Goal: Transaction & Acquisition: Download file/media

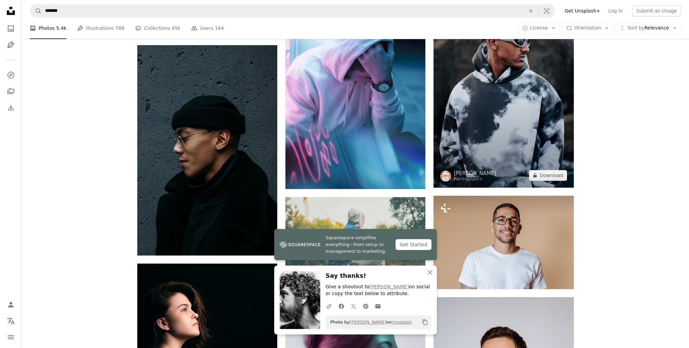
scroll to position [746, 0]
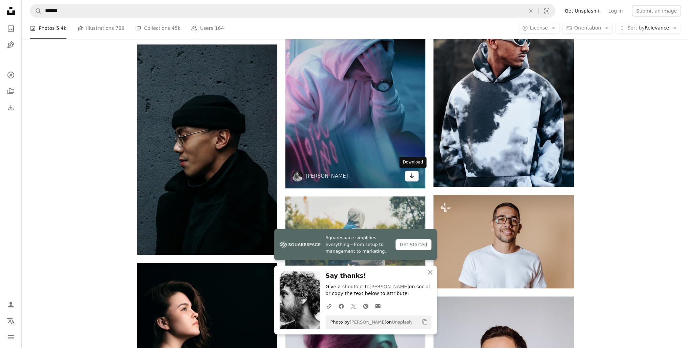
click at [417, 176] on link "Arrow pointing down" at bounding box center [412, 176] width 14 height 11
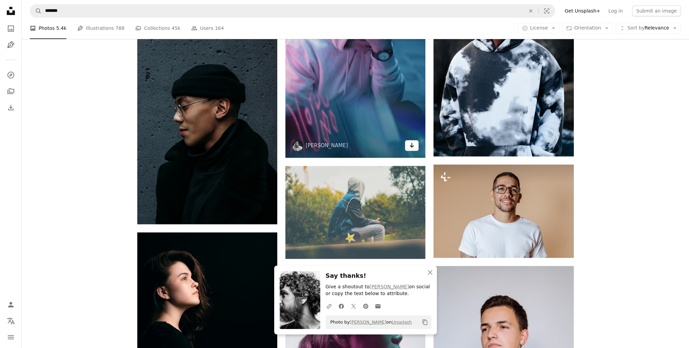
scroll to position [780, 0]
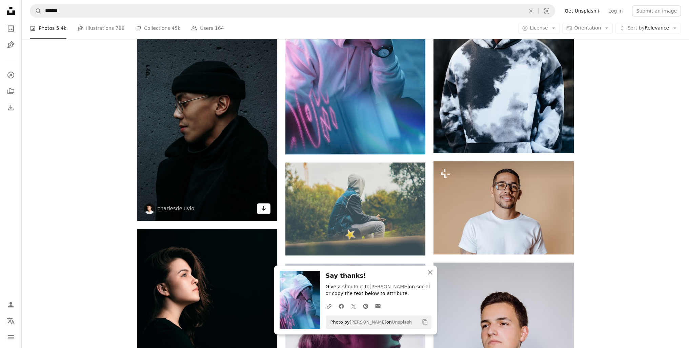
click at [264, 206] on icon "Arrow pointing down" at bounding box center [263, 208] width 5 height 8
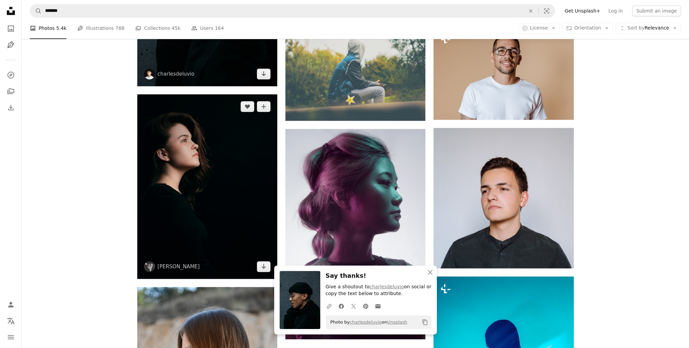
scroll to position [915, 0]
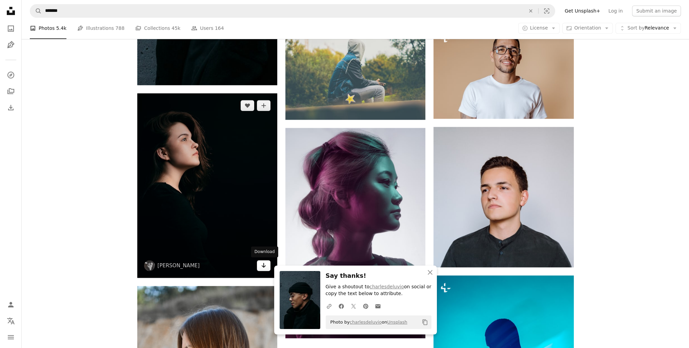
click at [267, 268] on link "Arrow pointing down" at bounding box center [264, 265] width 14 height 11
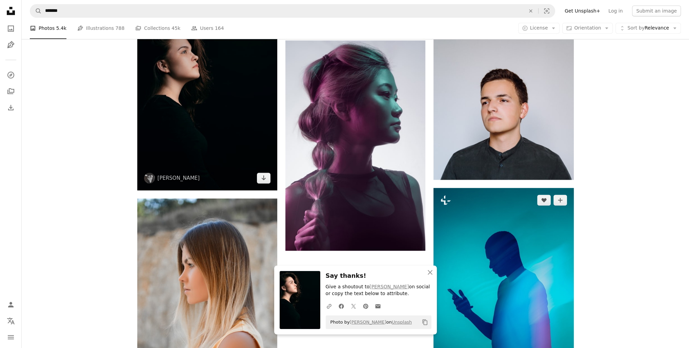
scroll to position [1017, 0]
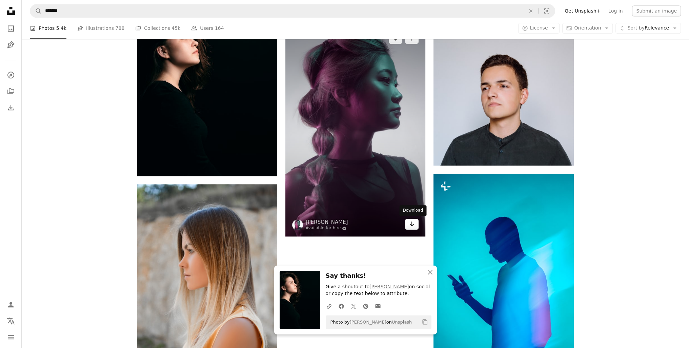
click at [412, 223] on icon "Download" at bounding box center [412, 223] width 4 height 5
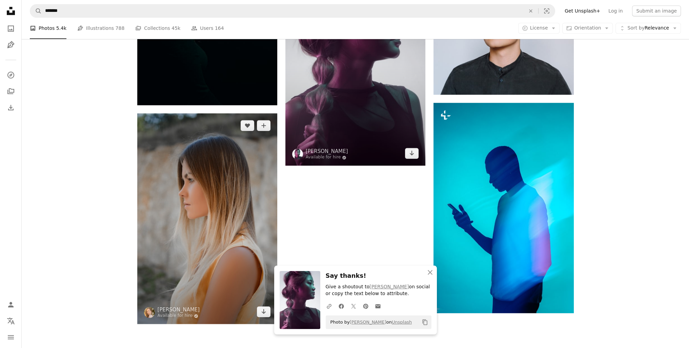
scroll to position [1153, 0]
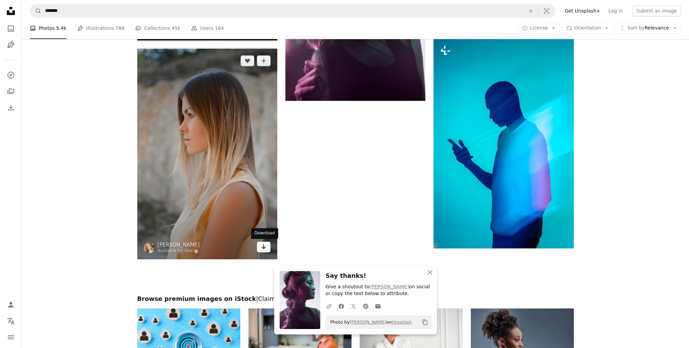
click at [259, 246] on link "Arrow pointing down" at bounding box center [264, 246] width 14 height 11
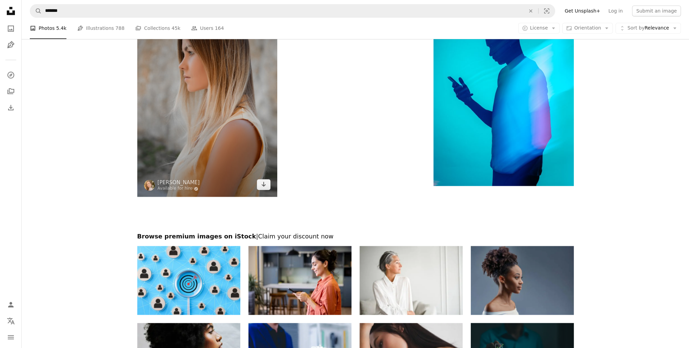
scroll to position [1221, 0]
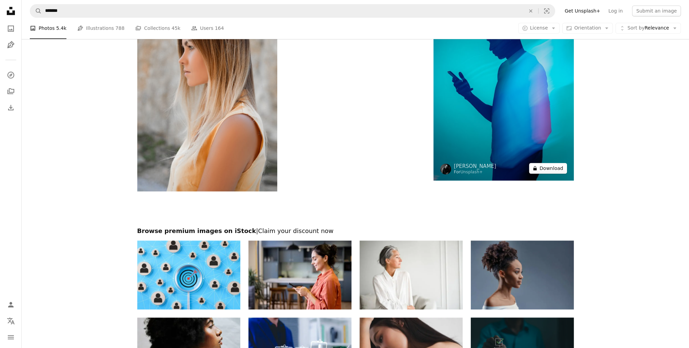
click at [552, 170] on button "A lock Download" at bounding box center [548, 168] width 38 height 11
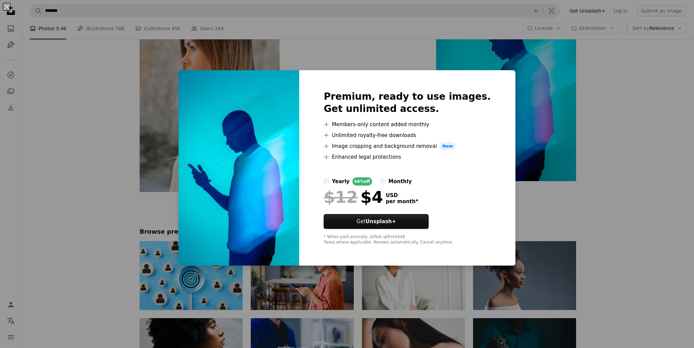
click at [570, 182] on div "An X shape Premium, ready to use images. Get unlimited access. A plus sign Memb…" at bounding box center [347, 174] width 694 height 348
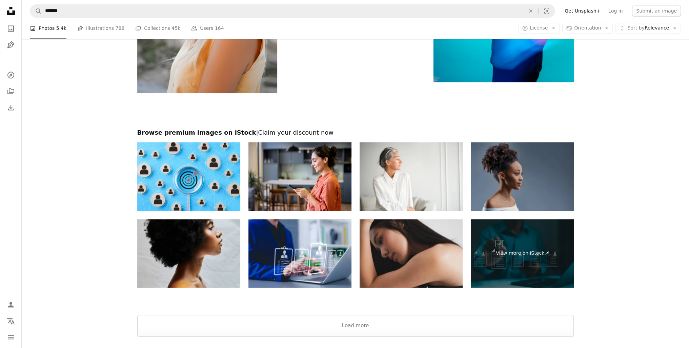
scroll to position [1322, 0]
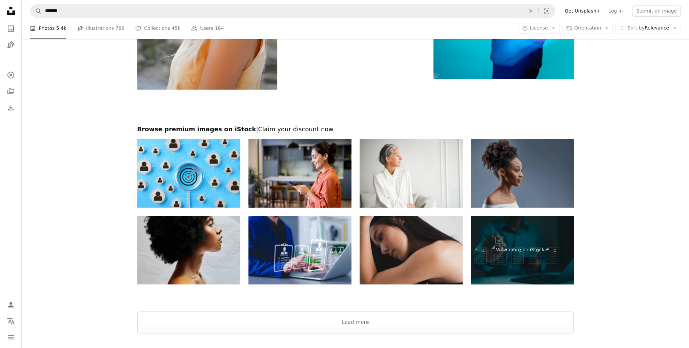
click at [364, 299] on div at bounding box center [356, 303] width 668 height 16
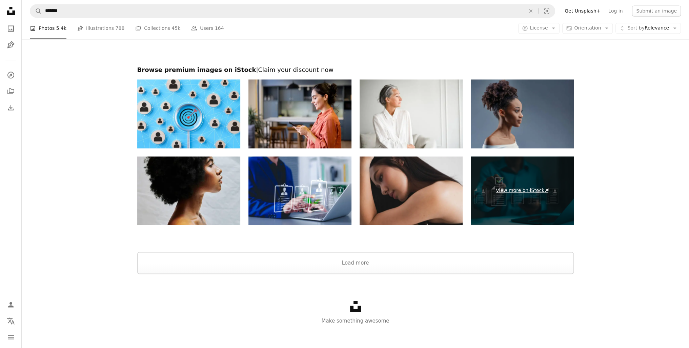
scroll to position [1385, 0]
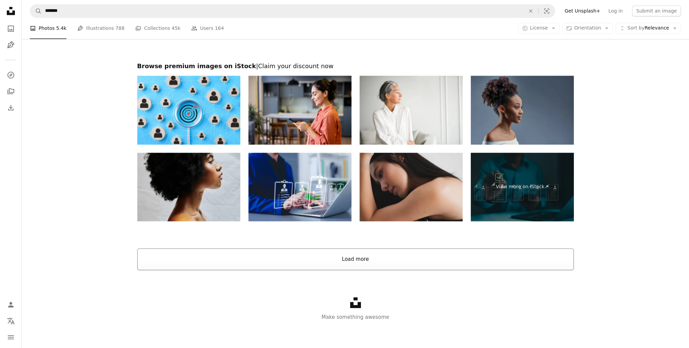
click at [391, 262] on button "Load more" at bounding box center [355, 259] width 437 height 22
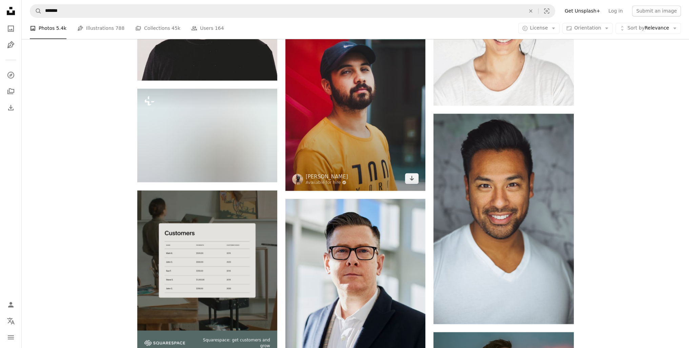
scroll to position [1589, 0]
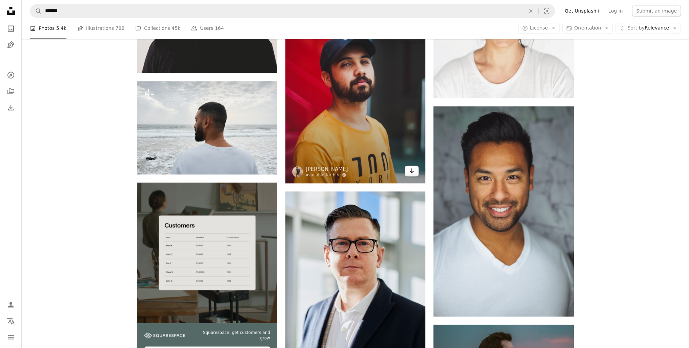
click at [414, 171] on icon "Arrow pointing down" at bounding box center [411, 170] width 5 height 8
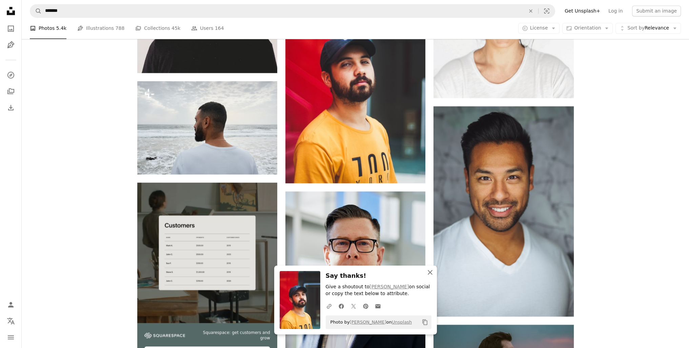
click at [427, 273] on icon "An X shape" at bounding box center [430, 272] width 8 height 8
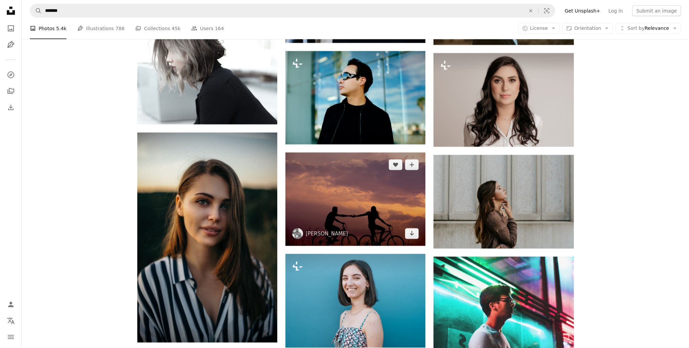
scroll to position [2030, 0]
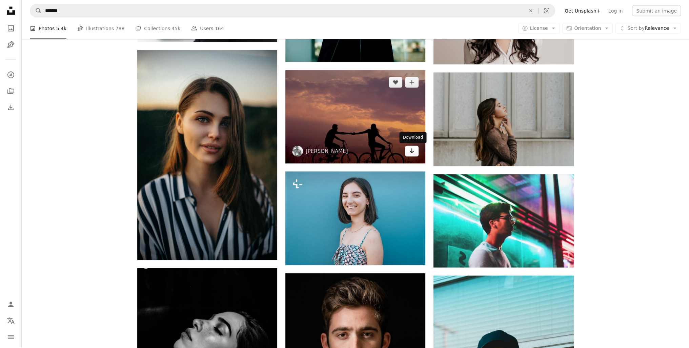
click at [410, 152] on icon "Arrow pointing down" at bounding box center [411, 151] width 5 height 8
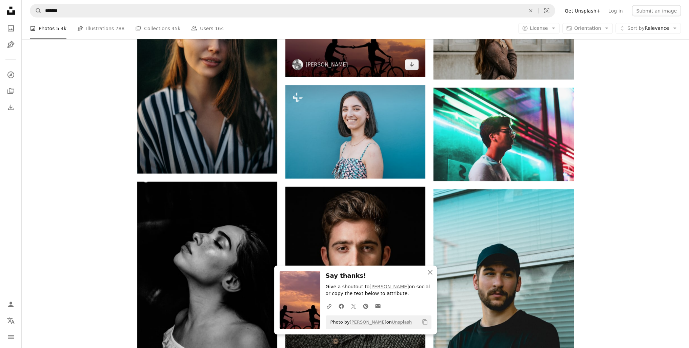
scroll to position [2131, 0]
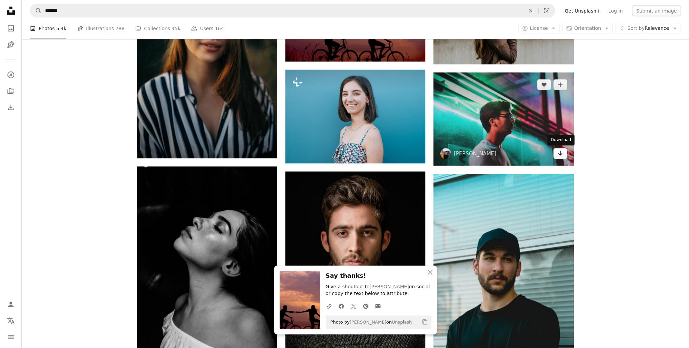
click at [562, 156] on icon "Arrow pointing down" at bounding box center [560, 153] width 5 height 8
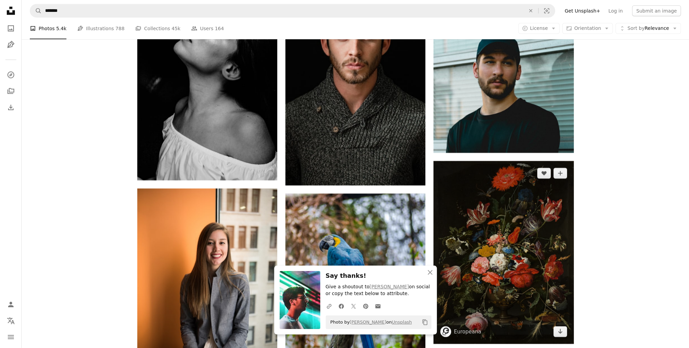
scroll to position [2436, 0]
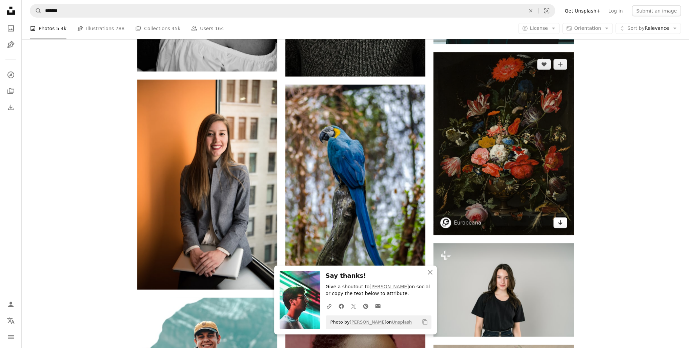
click at [562, 223] on icon "Download" at bounding box center [560, 222] width 4 height 5
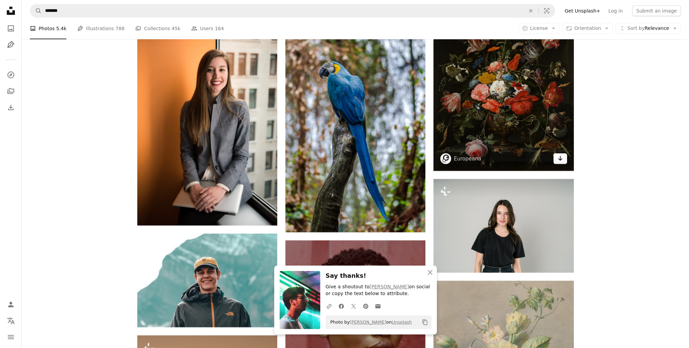
scroll to position [2504, 0]
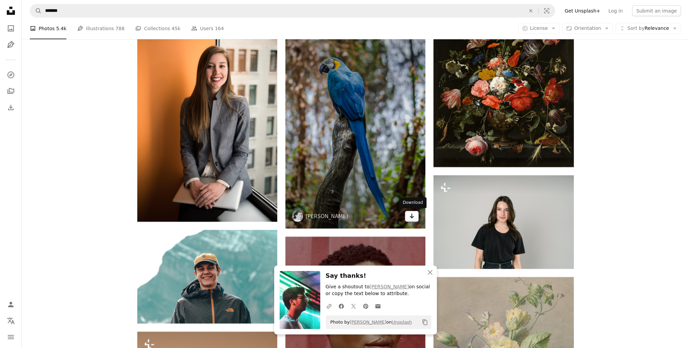
click at [409, 218] on link "Arrow pointing down" at bounding box center [412, 216] width 14 height 11
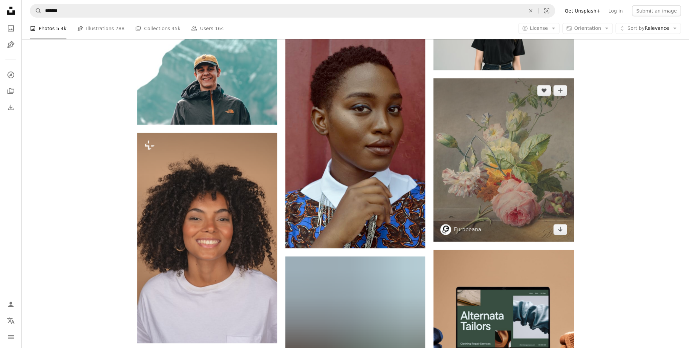
scroll to position [2708, 0]
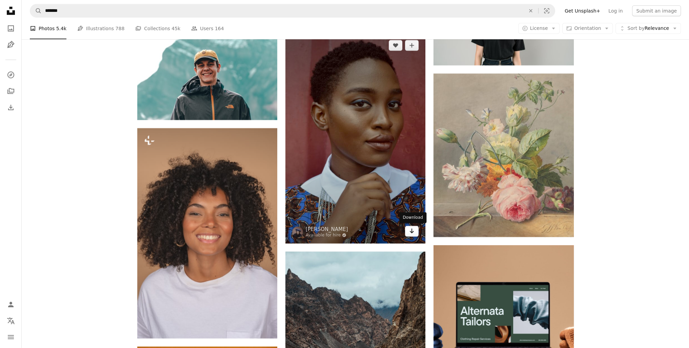
click at [415, 231] on link "Arrow pointing down" at bounding box center [412, 231] width 14 height 11
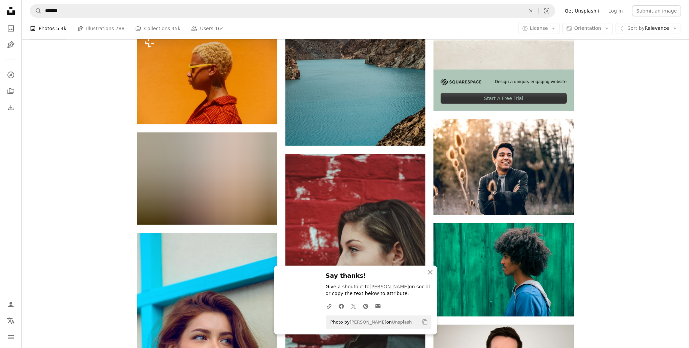
scroll to position [3047, 0]
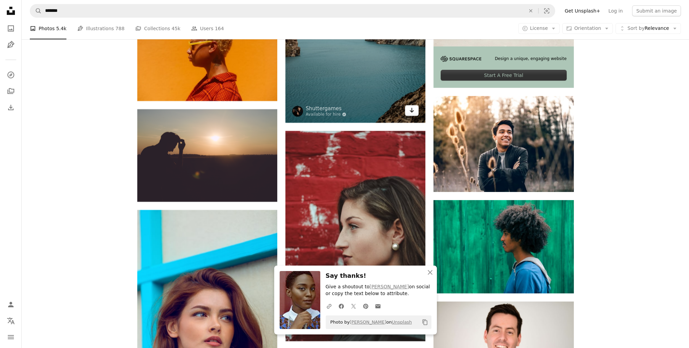
click at [414, 113] on icon "Arrow pointing down" at bounding box center [411, 110] width 5 height 8
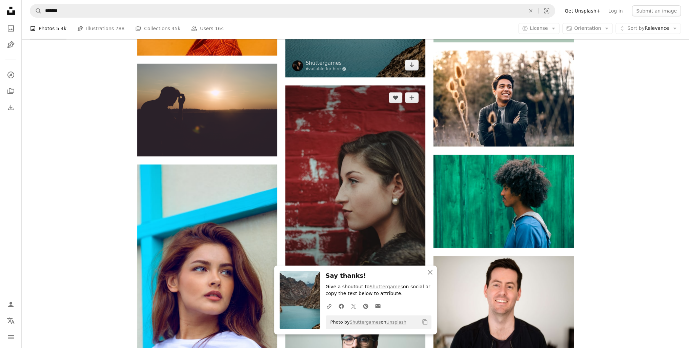
scroll to position [3148, 0]
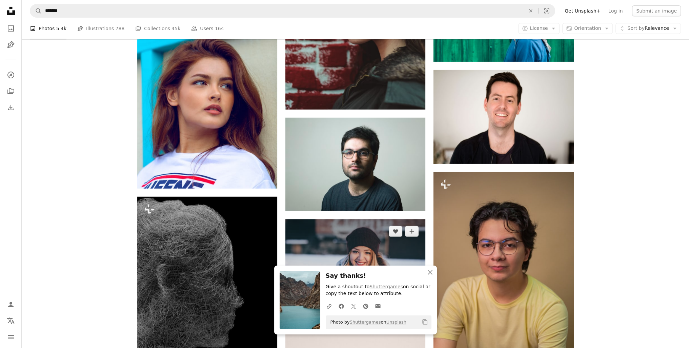
scroll to position [3284, 0]
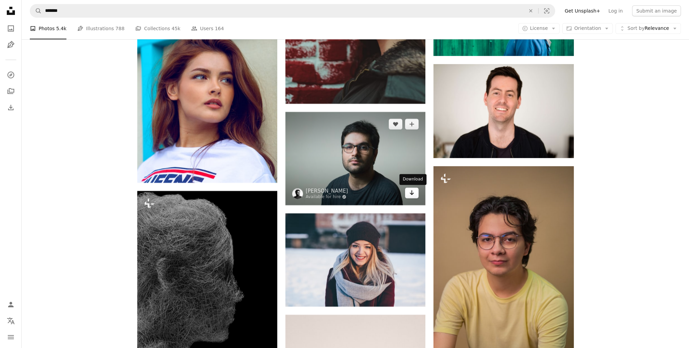
click at [415, 195] on link "Arrow pointing down" at bounding box center [412, 192] width 14 height 11
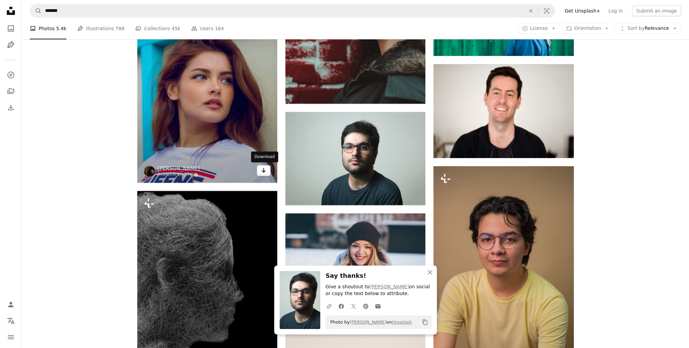
click at [264, 175] on link "Arrow pointing down" at bounding box center [264, 170] width 14 height 11
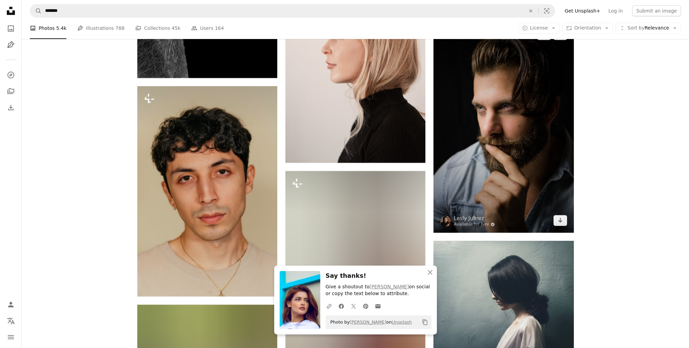
scroll to position [3657, 0]
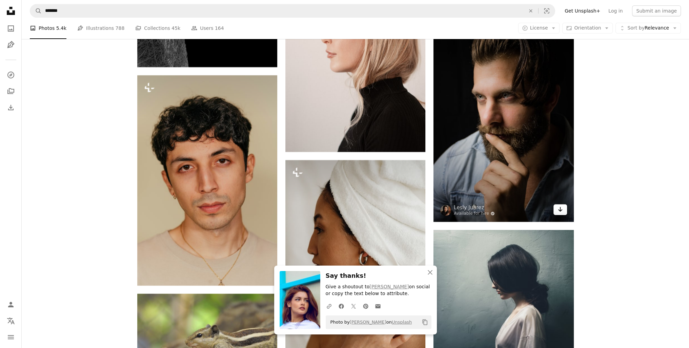
click at [566, 209] on link "Arrow pointing down" at bounding box center [561, 209] width 14 height 11
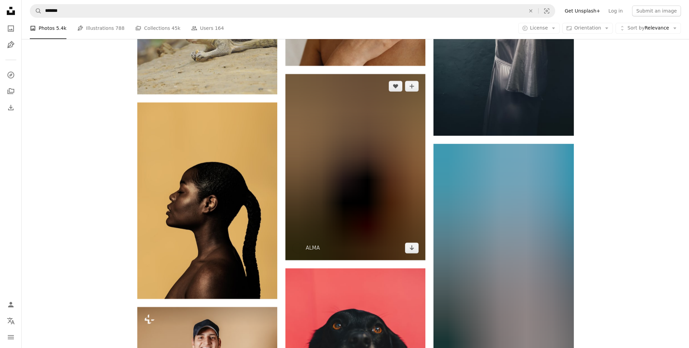
scroll to position [3996, 0]
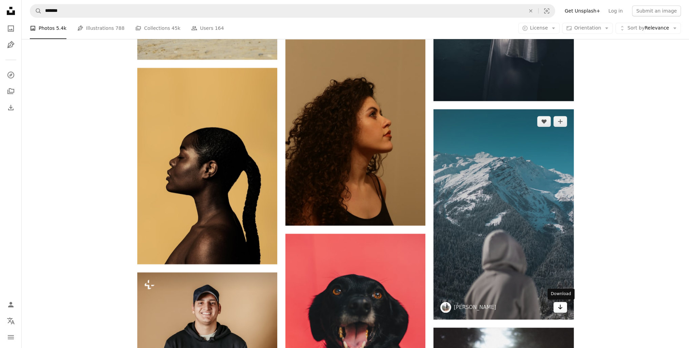
click at [560, 305] on icon "Download" at bounding box center [560, 306] width 4 height 5
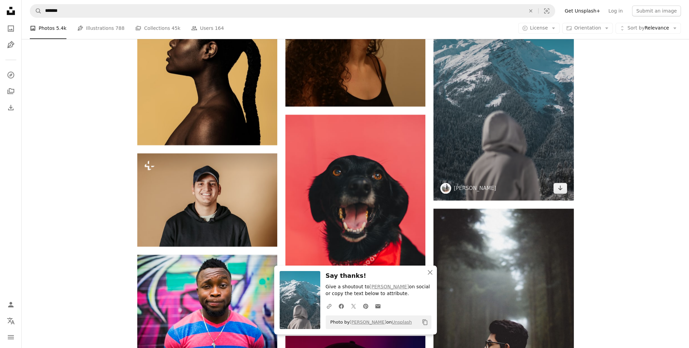
scroll to position [4199, 0]
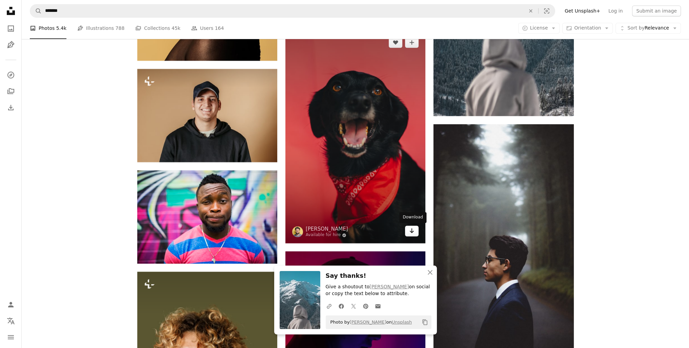
click at [414, 232] on icon "Arrow pointing down" at bounding box center [411, 230] width 5 height 8
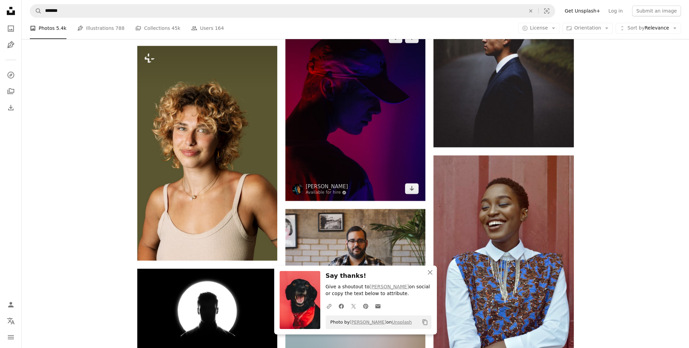
scroll to position [4437, 0]
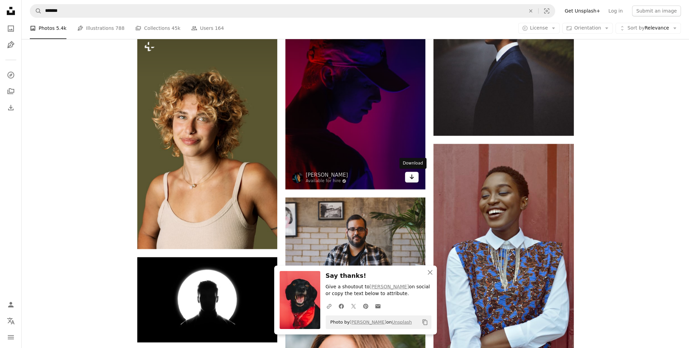
click at [410, 178] on icon "Arrow pointing down" at bounding box center [411, 177] width 5 height 8
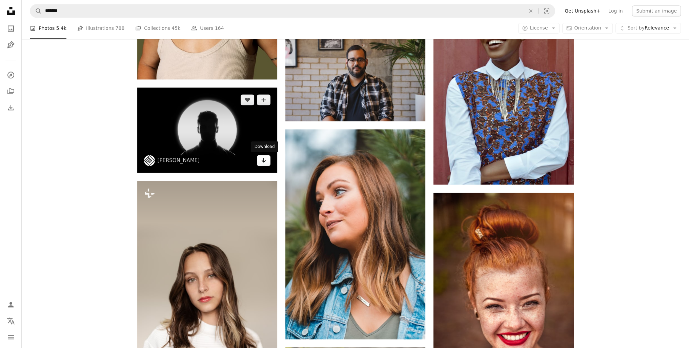
click at [267, 162] on link "Arrow pointing down" at bounding box center [264, 160] width 14 height 11
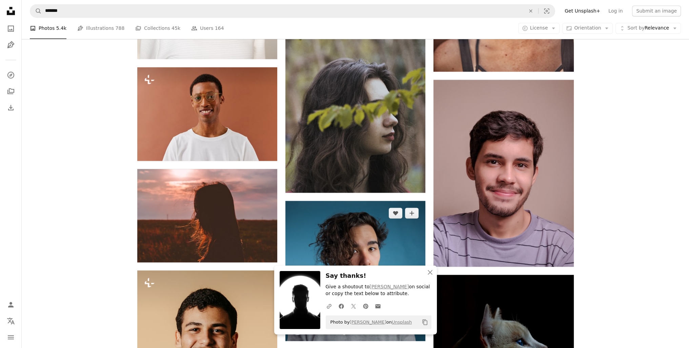
scroll to position [4945, 0]
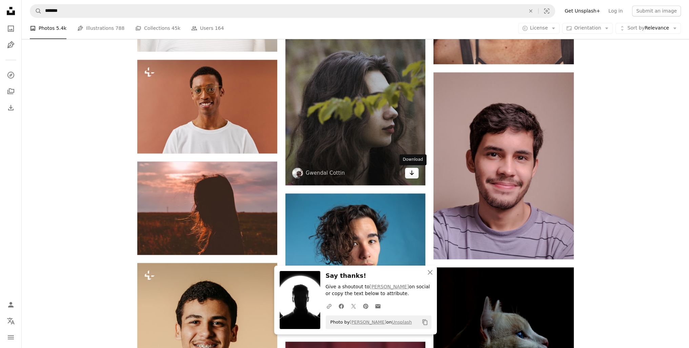
click at [411, 176] on icon "Arrow pointing down" at bounding box center [411, 173] width 5 height 8
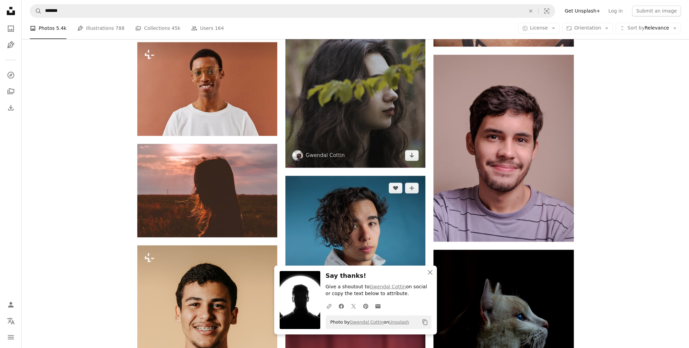
scroll to position [5013, 0]
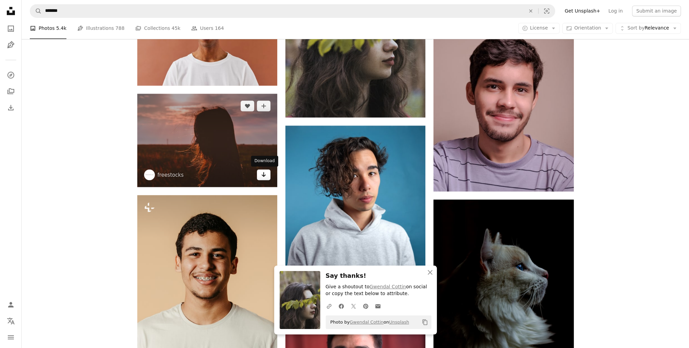
click at [260, 174] on link "Arrow pointing down" at bounding box center [264, 174] width 14 height 11
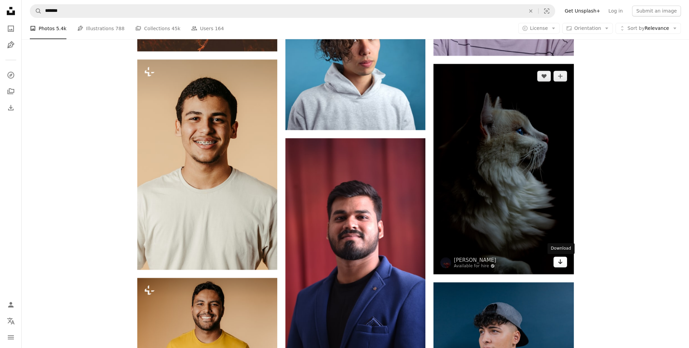
click at [562, 263] on icon "Arrow pointing down" at bounding box center [560, 261] width 5 height 8
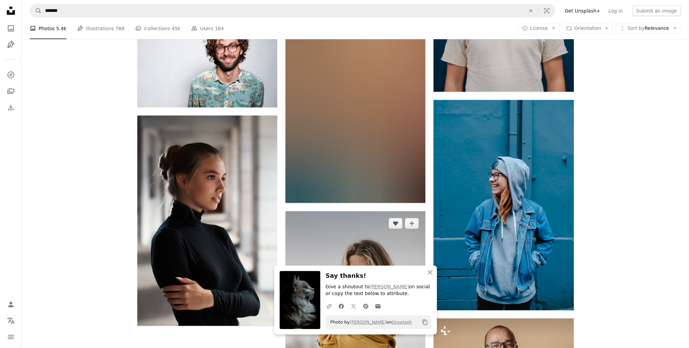
scroll to position [5522, 0]
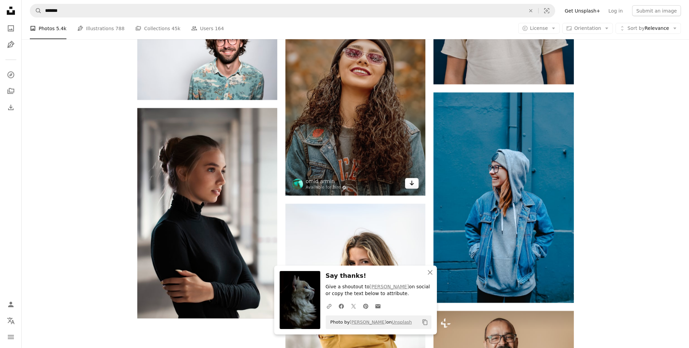
click at [413, 186] on icon "Arrow pointing down" at bounding box center [411, 183] width 5 height 8
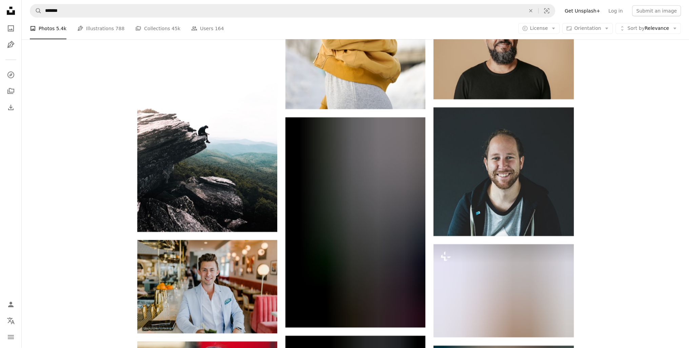
scroll to position [5827, 0]
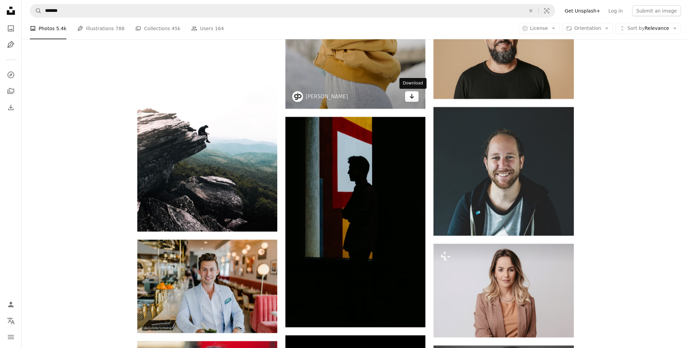
click at [416, 99] on link "Arrow pointing down" at bounding box center [412, 96] width 14 height 11
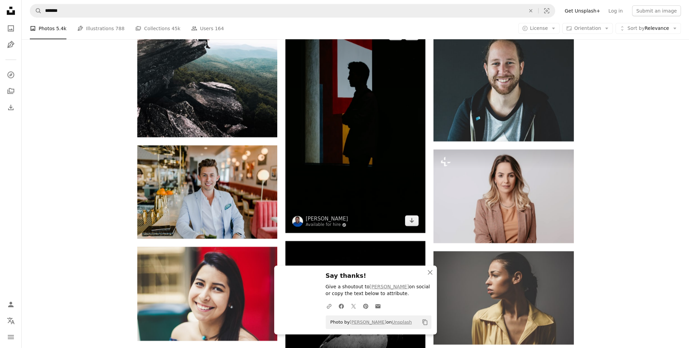
scroll to position [5963, 0]
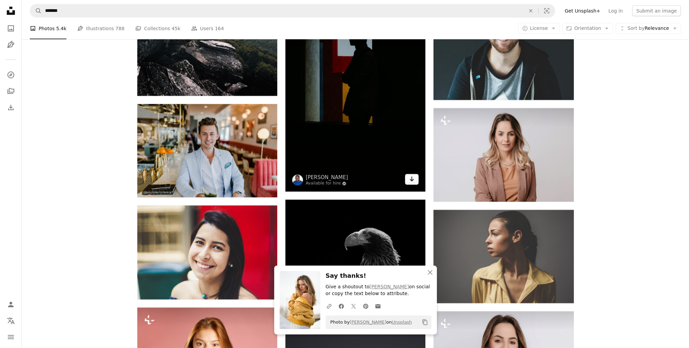
click at [411, 182] on icon "Arrow pointing down" at bounding box center [411, 179] width 5 height 8
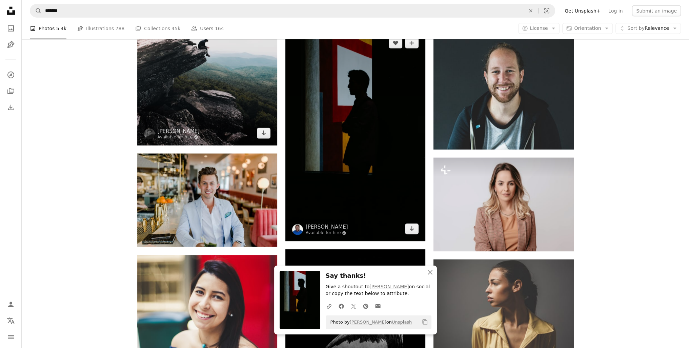
scroll to position [5895, 0]
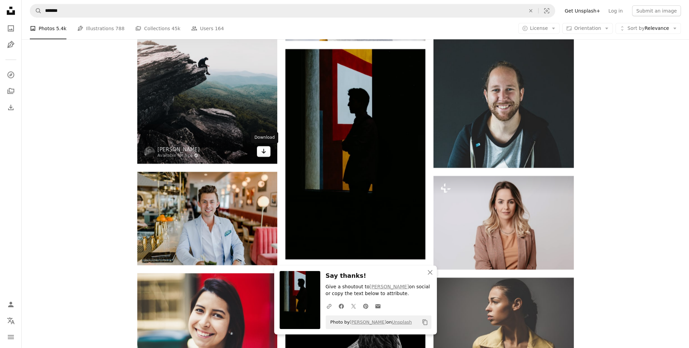
click at [265, 152] on icon "Arrow pointing down" at bounding box center [263, 151] width 5 height 8
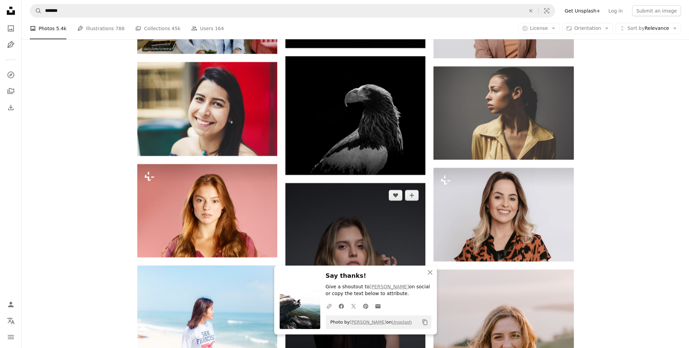
scroll to position [6132, 0]
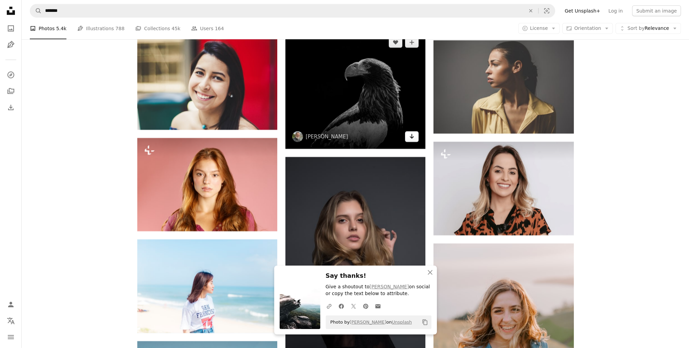
click at [412, 135] on icon "Arrow pointing down" at bounding box center [411, 136] width 5 height 8
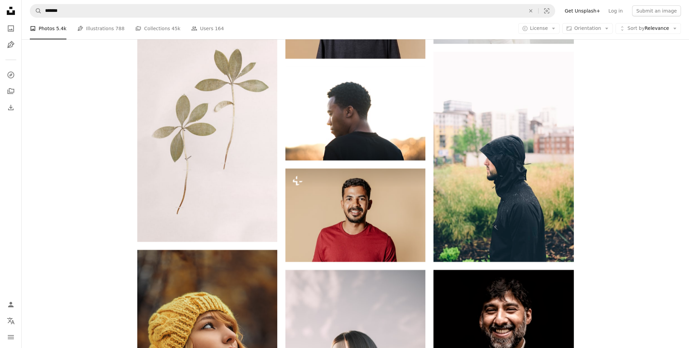
scroll to position [6810, 0]
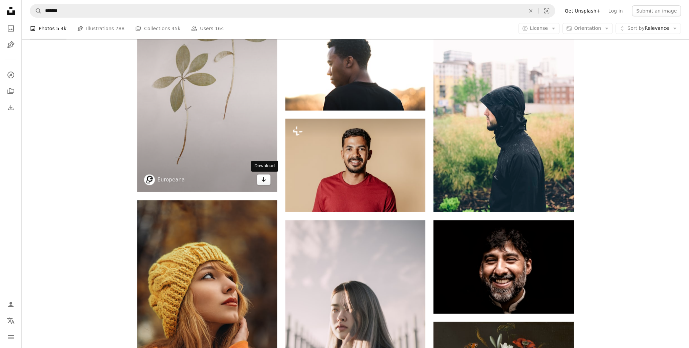
click at [266, 183] on icon "Arrow pointing down" at bounding box center [263, 179] width 5 height 8
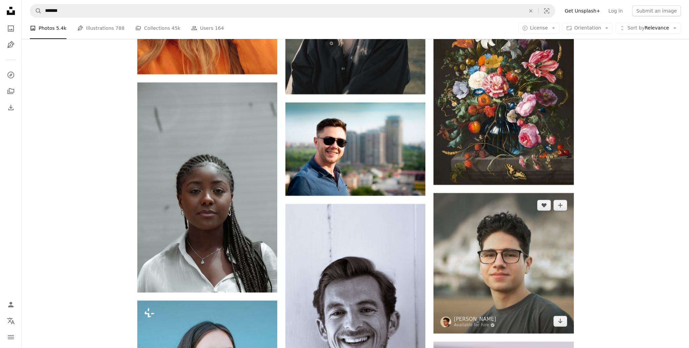
scroll to position [7149, 0]
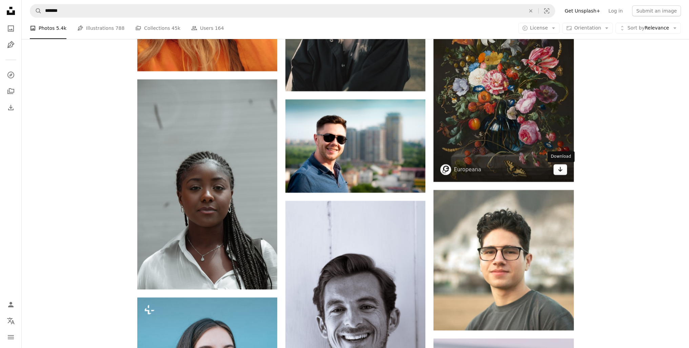
click at [563, 173] on link "Arrow pointing down" at bounding box center [561, 169] width 14 height 11
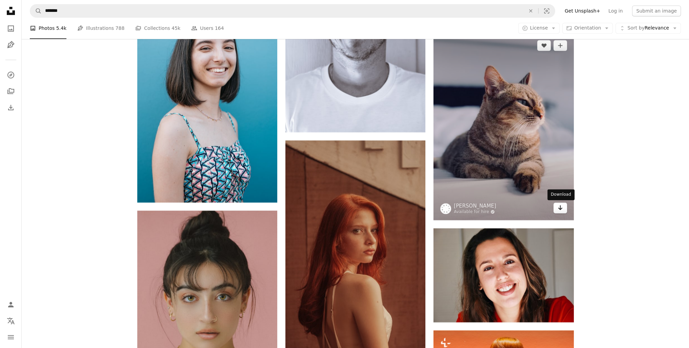
click at [566, 208] on link "Arrow pointing down" at bounding box center [561, 207] width 14 height 11
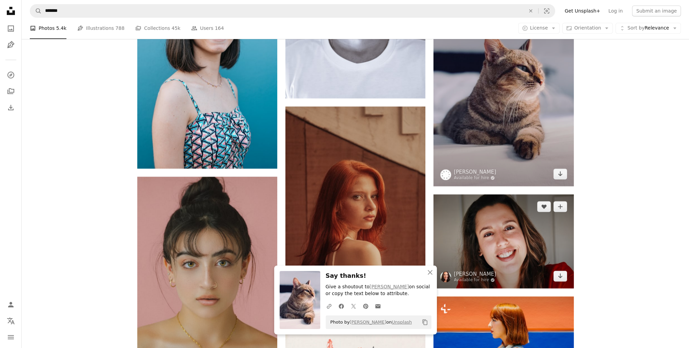
scroll to position [7590, 0]
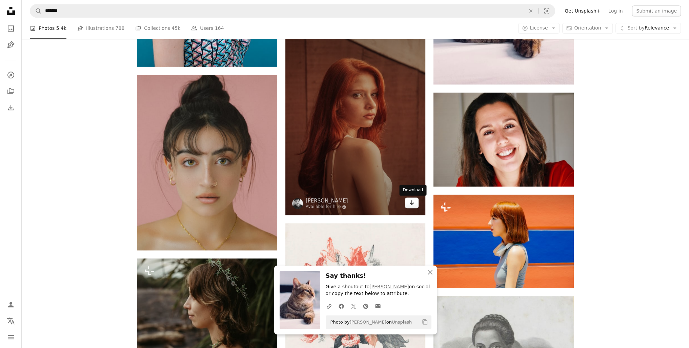
click at [416, 201] on link "Arrow pointing down" at bounding box center [412, 202] width 14 height 11
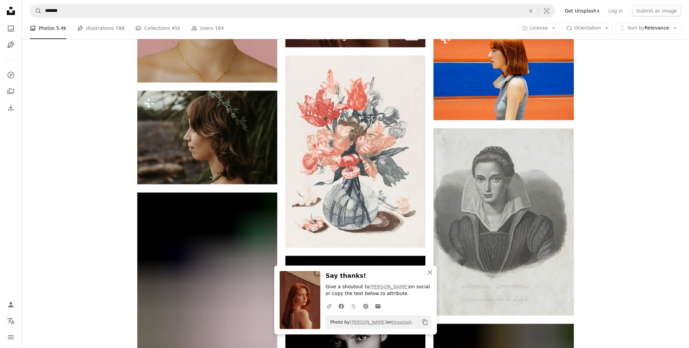
scroll to position [7759, 0]
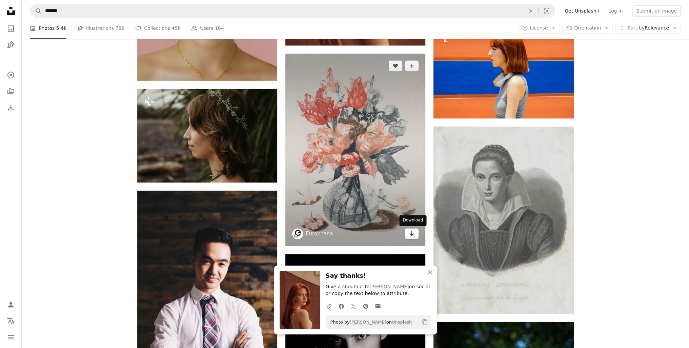
click at [410, 236] on icon "Arrow pointing down" at bounding box center [411, 233] width 5 height 8
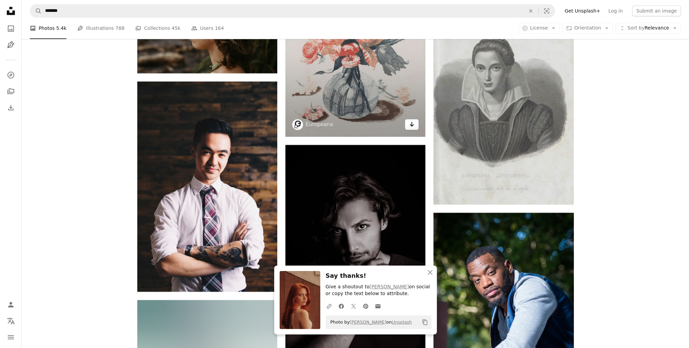
scroll to position [7963, 0]
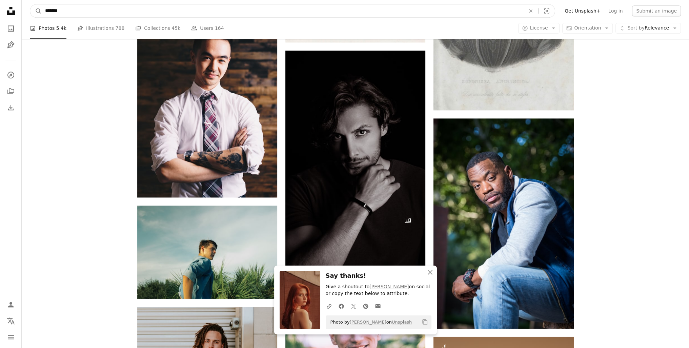
click at [166, 13] on input "*******" at bounding box center [283, 10] width 482 height 13
type input "*****"
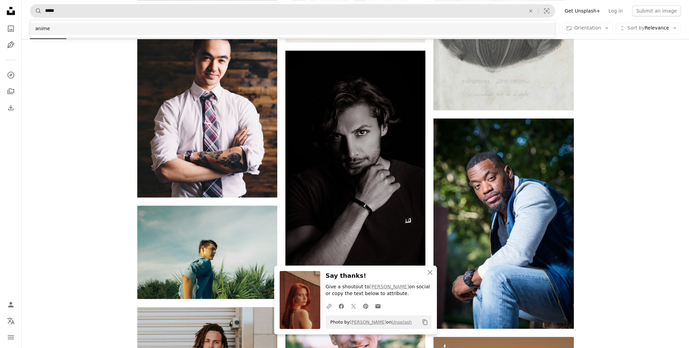
click at [157, 25] on div "anime" at bounding box center [293, 29] width 526 height 12
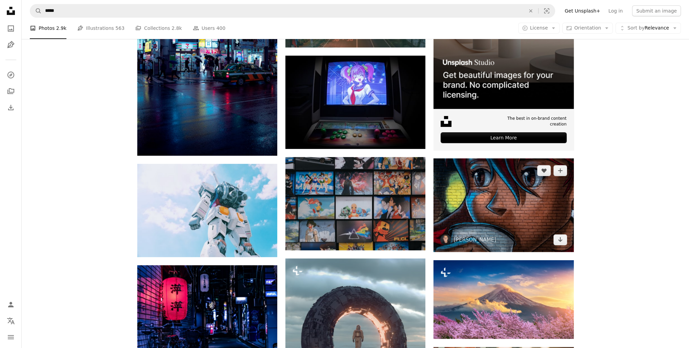
scroll to position [237, 0]
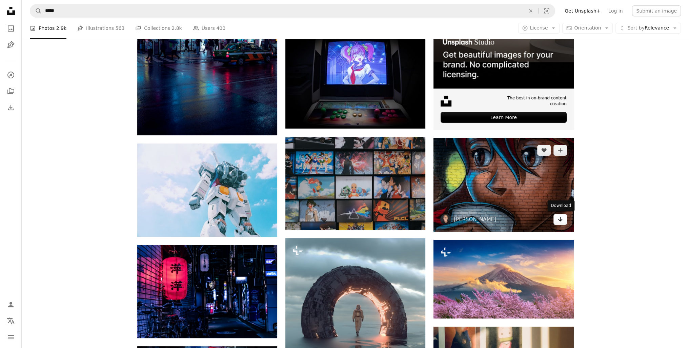
click at [562, 220] on icon "Arrow pointing down" at bounding box center [560, 219] width 5 height 8
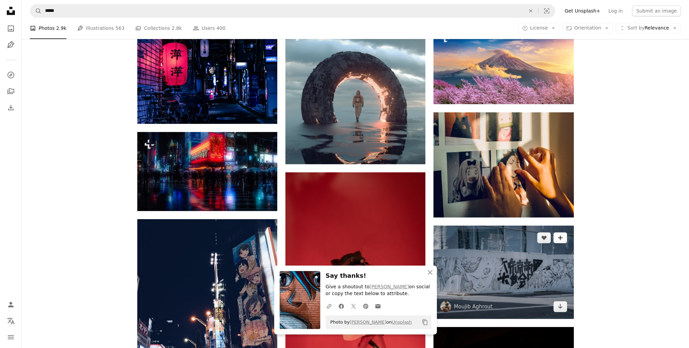
scroll to position [475, 0]
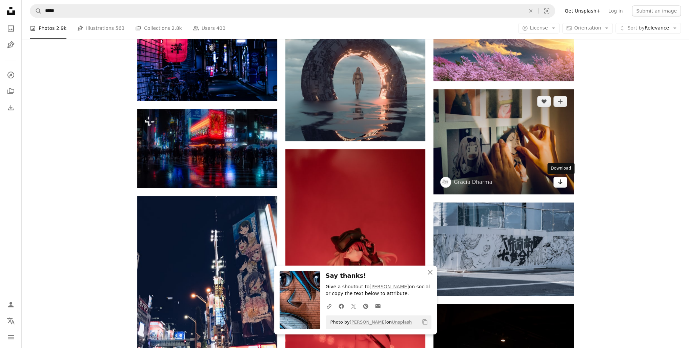
click at [559, 182] on icon "Arrow pointing down" at bounding box center [560, 182] width 5 height 8
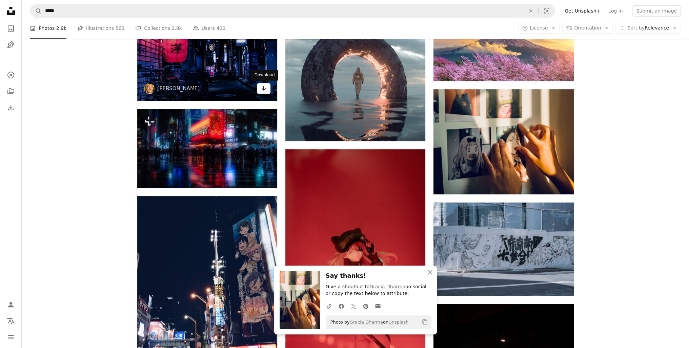
click at [265, 88] on icon "Download" at bounding box center [264, 88] width 4 height 5
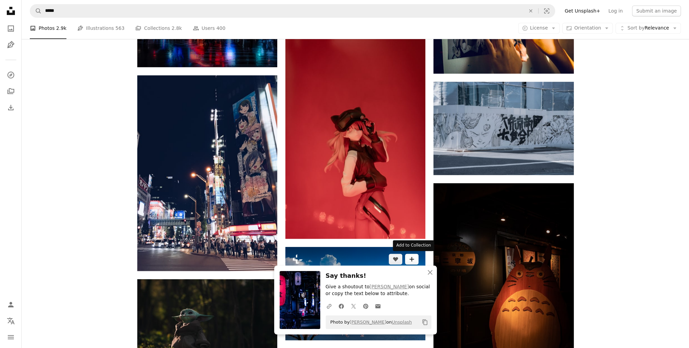
scroll to position [610, 0]
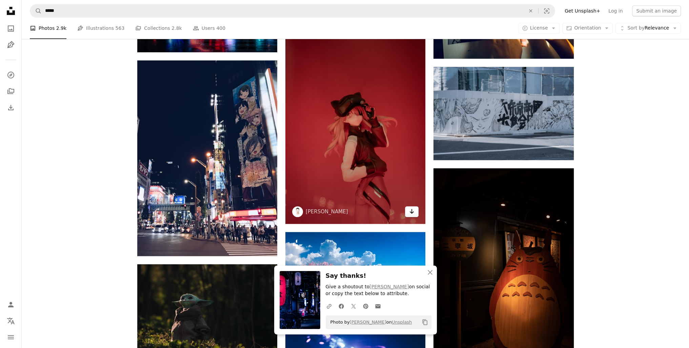
click at [411, 214] on icon "Arrow pointing down" at bounding box center [411, 211] width 5 height 8
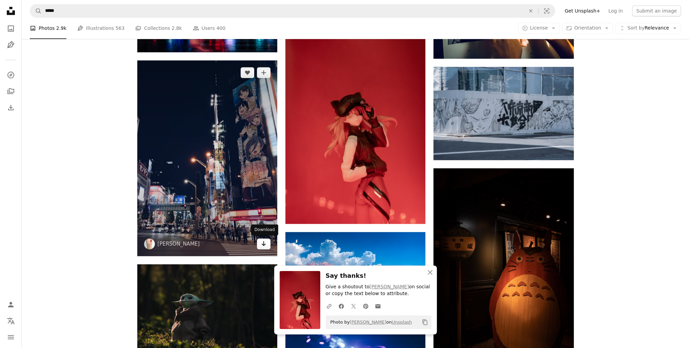
click at [262, 243] on icon "Arrow pointing down" at bounding box center [263, 243] width 5 height 8
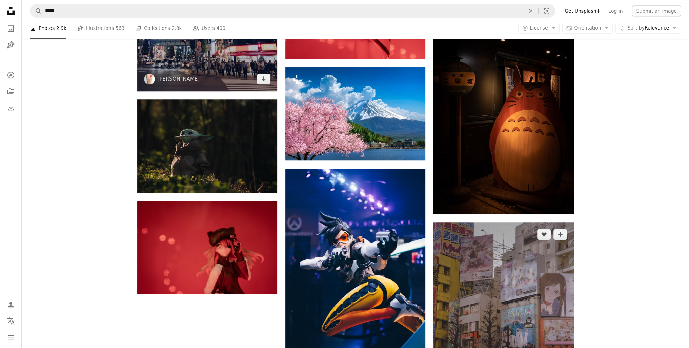
scroll to position [780, 0]
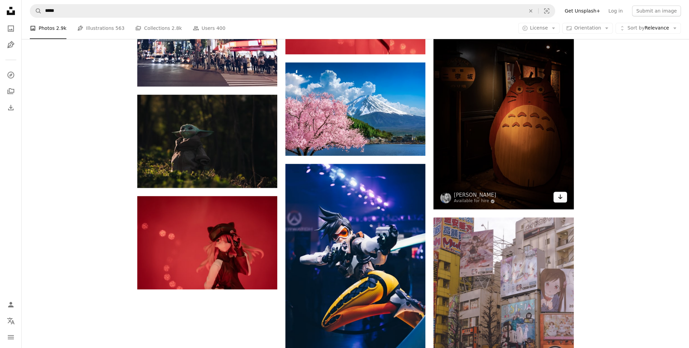
click at [563, 200] on icon "Arrow pointing down" at bounding box center [560, 197] width 5 height 8
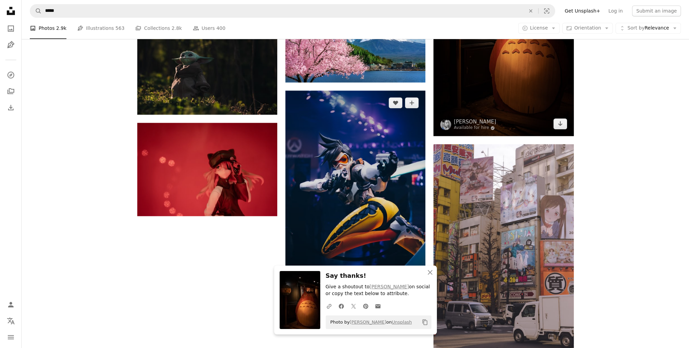
scroll to position [915, 0]
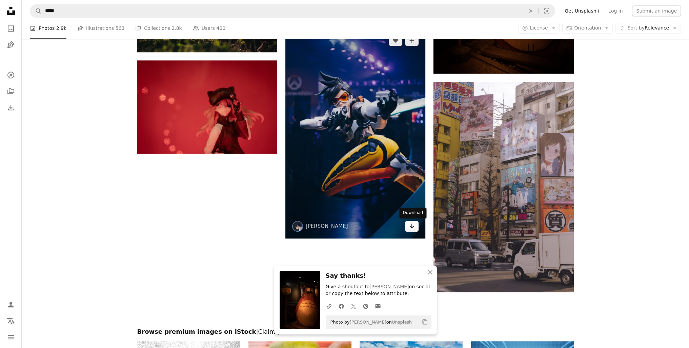
click at [411, 229] on icon "Arrow pointing down" at bounding box center [411, 226] width 5 height 8
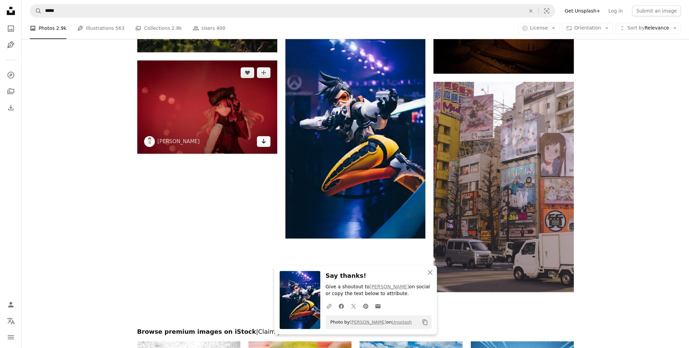
click at [260, 145] on link "Arrow pointing down" at bounding box center [264, 141] width 14 height 11
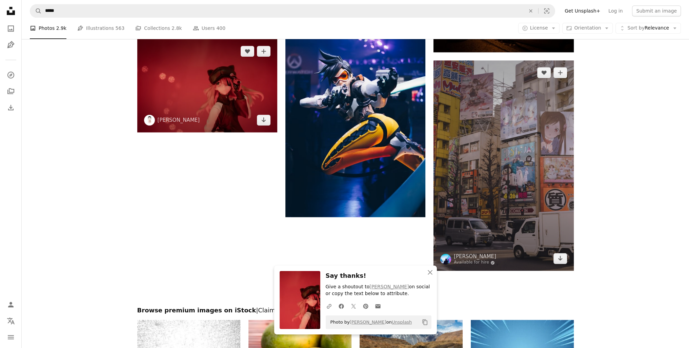
scroll to position [1017, 0]
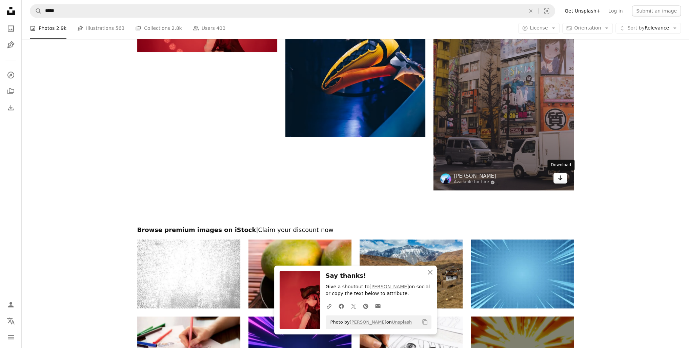
click at [562, 178] on icon "Arrow pointing down" at bounding box center [560, 178] width 5 height 8
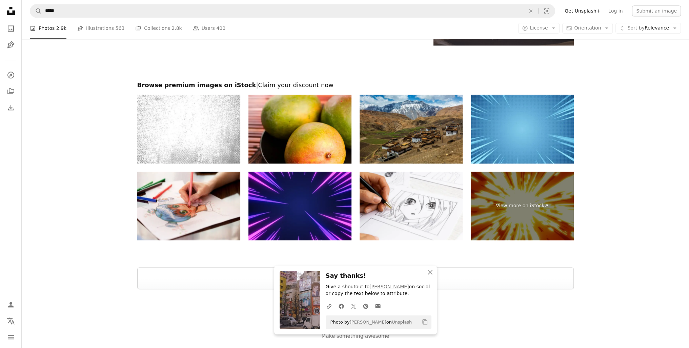
scroll to position [1181, 0]
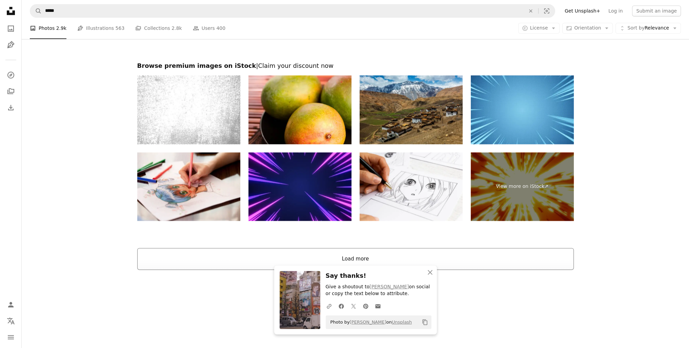
click at [410, 252] on button "Load more" at bounding box center [355, 259] width 437 height 22
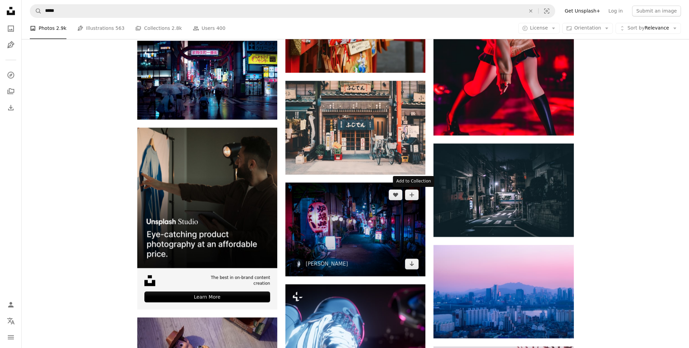
scroll to position [1419, 0]
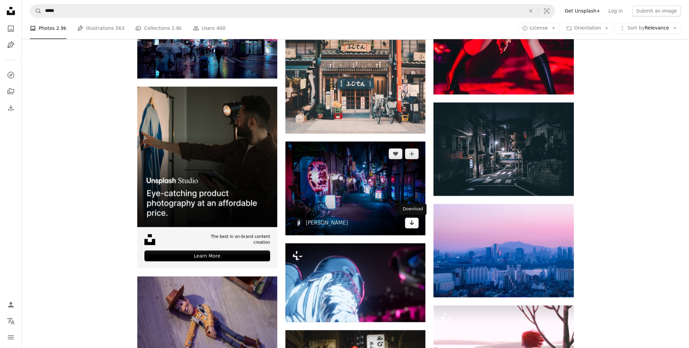
click at [414, 223] on icon "Download" at bounding box center [412, 222] width 4 height 5
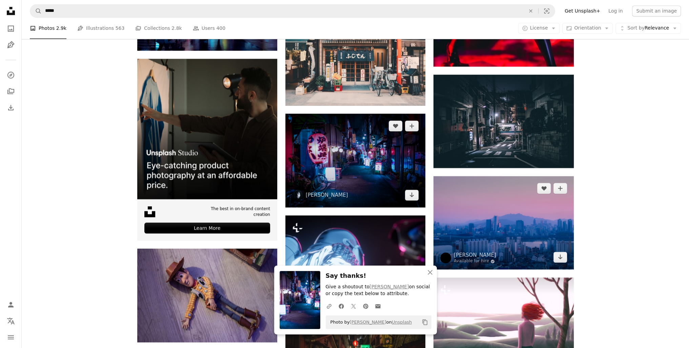
scroll to position [1588, 0]
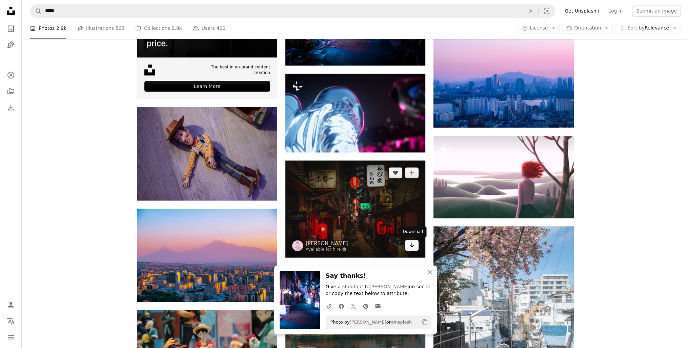
click at [411, 246] on icon "Arrow pointing down" at bounding box center [411, 245] width 5 height 8
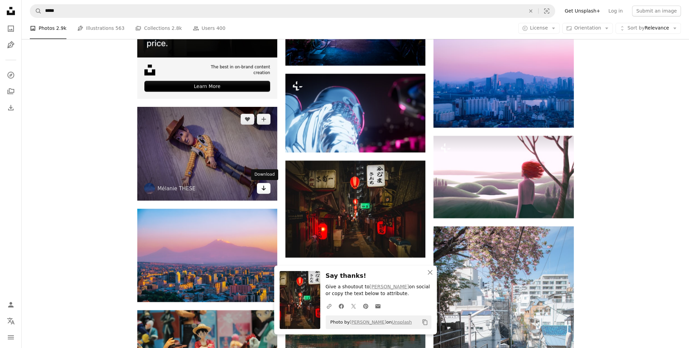
click at [265, 192] on link "Arrow pointing down" at bounding box center [264, 188] width 14 height 11
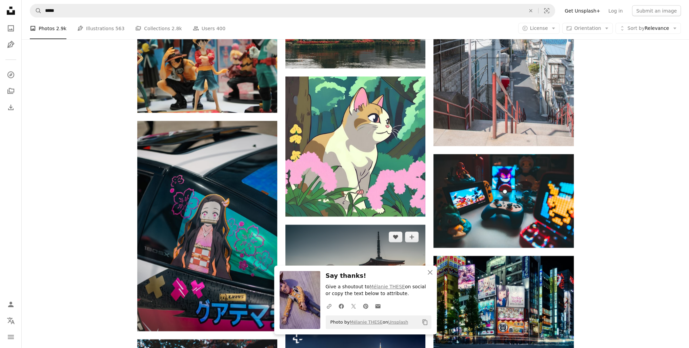
scroll to position [1893, 0]
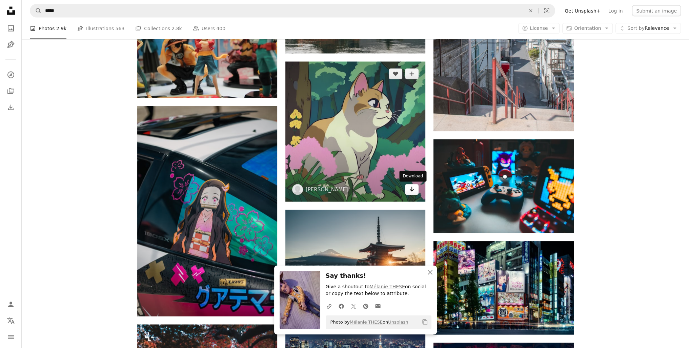
drag, startPoint x: 413, startPoint y: 186, endPoint x: 354, endPoint y: 163, distance: 63.5
click at [413, 186] on icon "Arrow pointing down" at bounding box center [411, 189] width 5 height 8
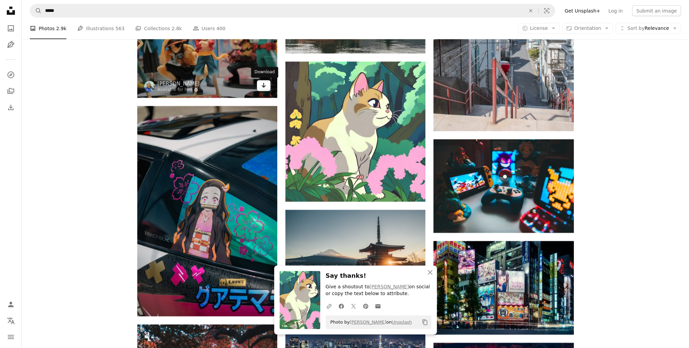
click at [264, 87] on icon "Arrow pointing down" at bounding box center [263, 85] width 5 height 8
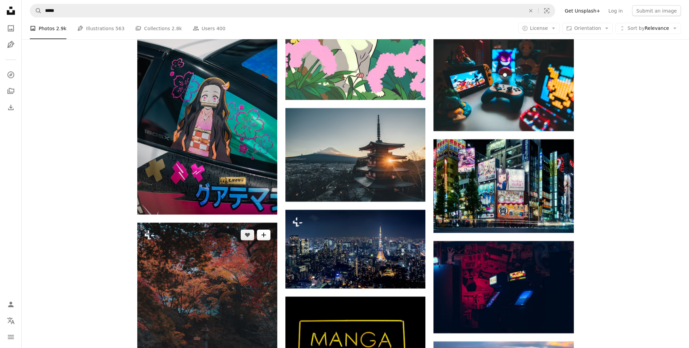
scroll to position [1995, 0]
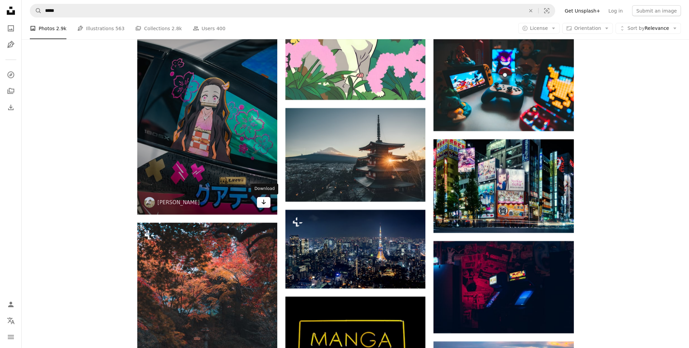
click at [262, 203] on icon "Arrow pointing down" at bounding box center [263, 202] width 5 height 8
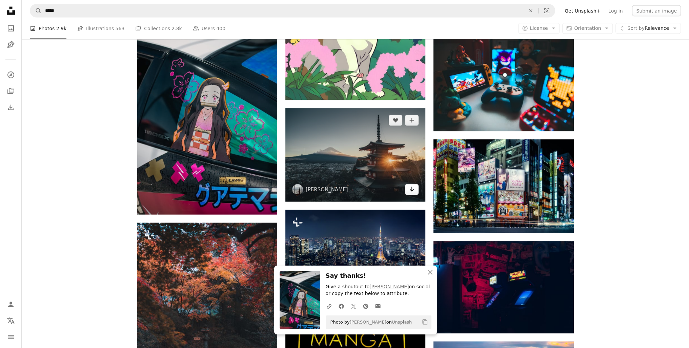
click at [414, 187] on icon "Arrow pointing down" at bounding box center [411, 189] width 5 height 8
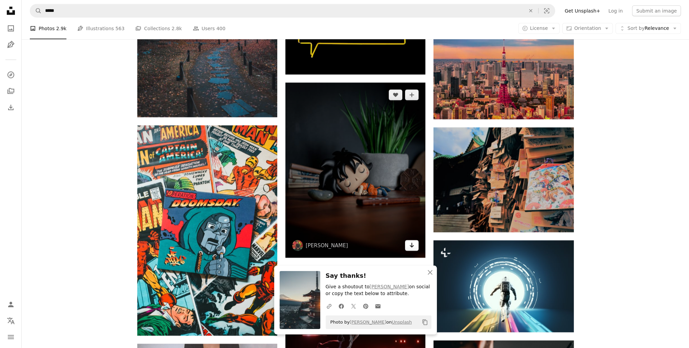
scroll to position [2334, 0]
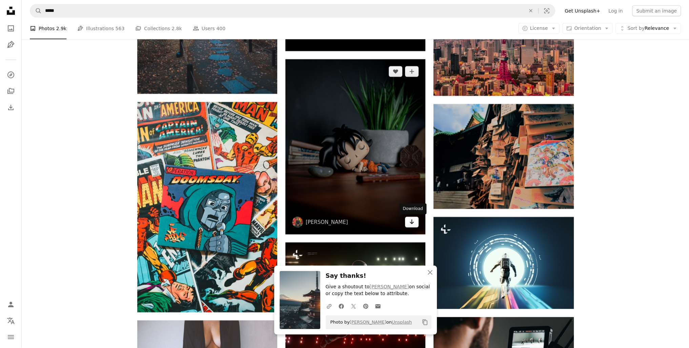
click at [412, 227] on link "Arrow pointing down" at bounding box center [412, 222] width 14 height 11
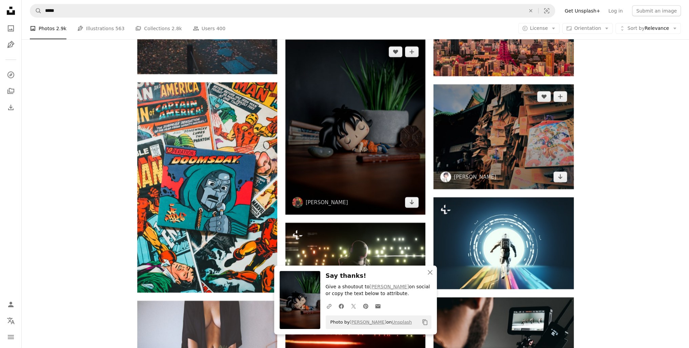
scroll to position [2368, 0]
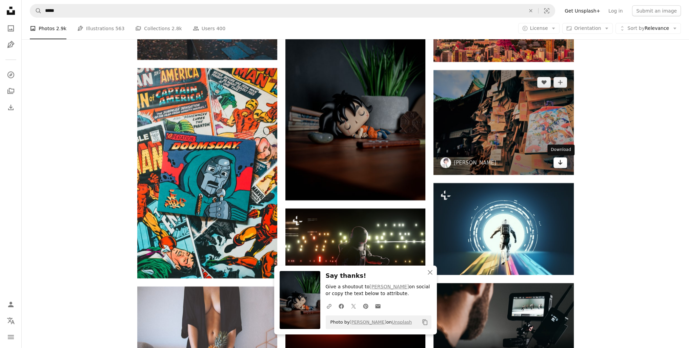
click at [561, 165] on icon "Arrow pointing down" at bounding box center [560, 162] width 5 height 8
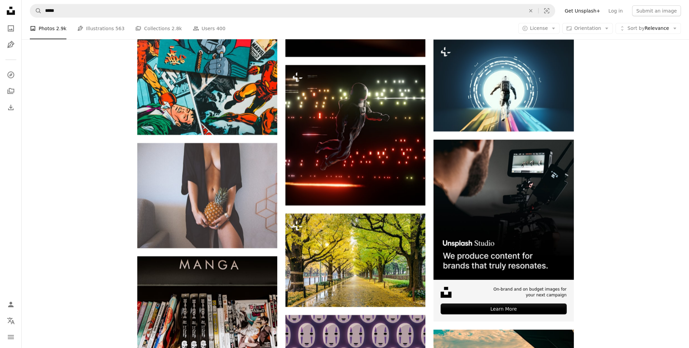
scroll to position [2537, 0]
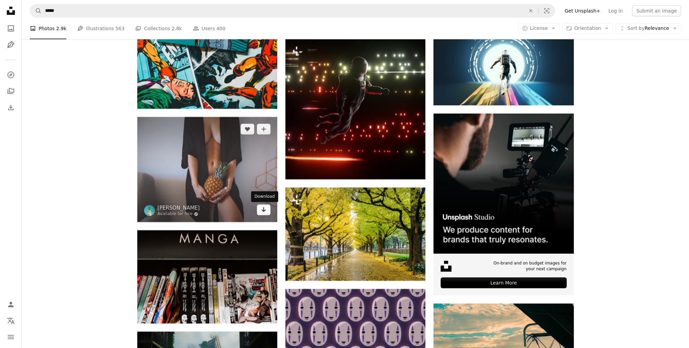
click at [261, 212] on icon "Arrow pointing down" at bounding box center [263, 209] width 5 height 8
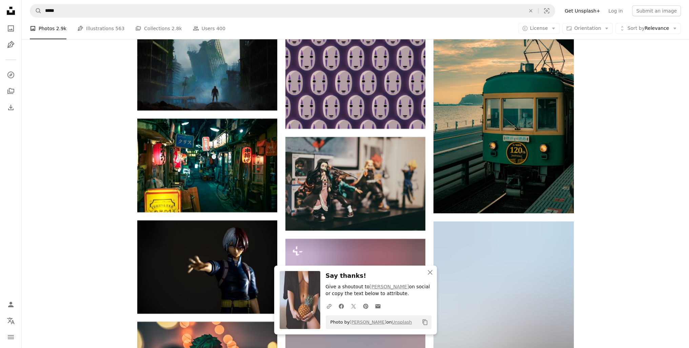
scroll to position [2843, 0]
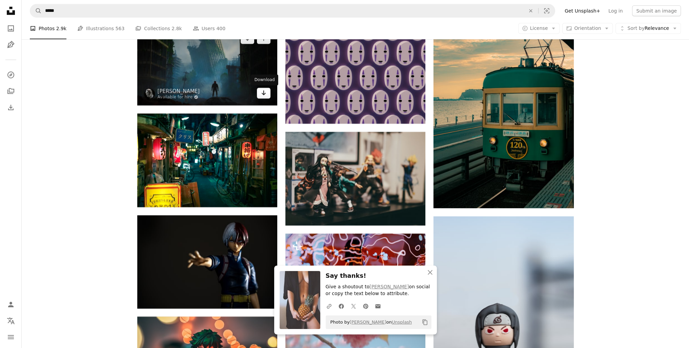
click at [260, 95] on link "Arrow pointing down" at bounding box center [264, 93] width 14 height 11
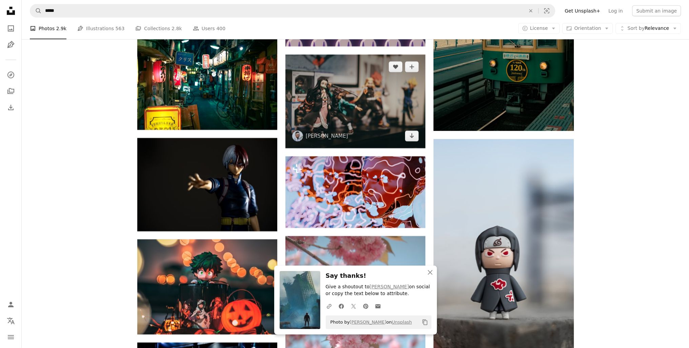
scroll to position [2944, 0]
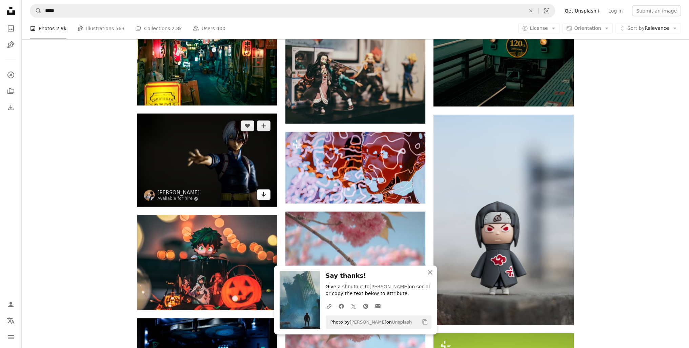
click at [265, 197] on icon "Arrow pointing down" at bounding box center [263, 194] width 5 height 8
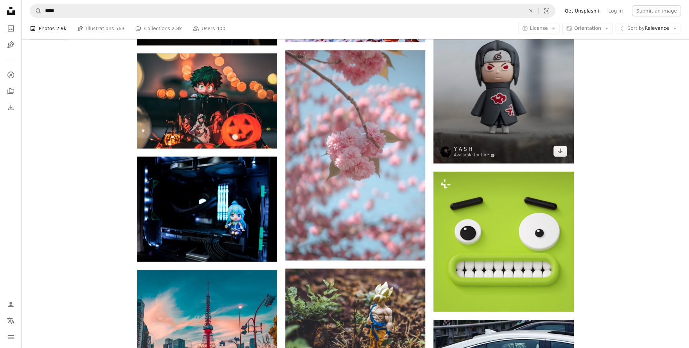
scroll to position [3114, 0]
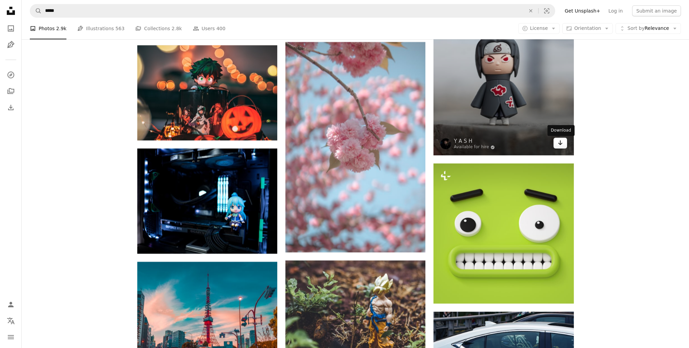
click at [562, 148] on link "Arrow pointing down" at bounding box center [561, 143] width 14 height 11
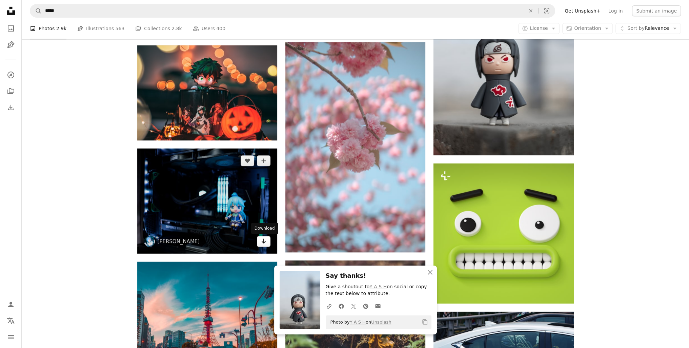
click at [263, 243] on icon "Download" at bounding box center [264, 241] width 4 height 5
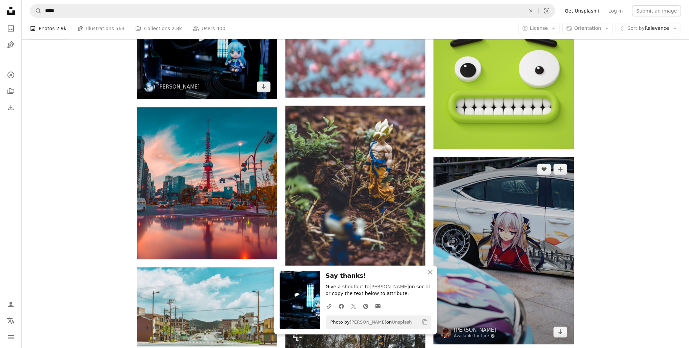
scroll to position [3283, 0]
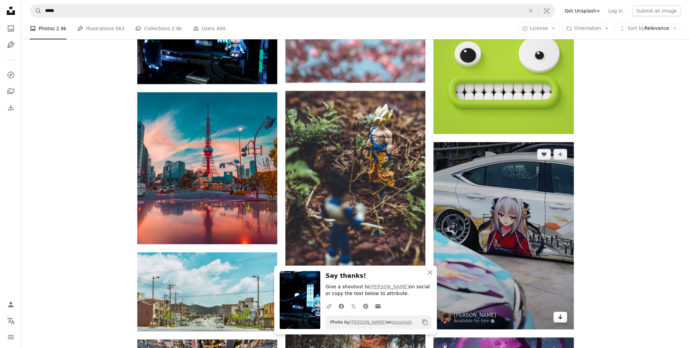
click at [560, 317] on icon "Arrow pointing down" at bounding box center [560, 317] width 5 height 8
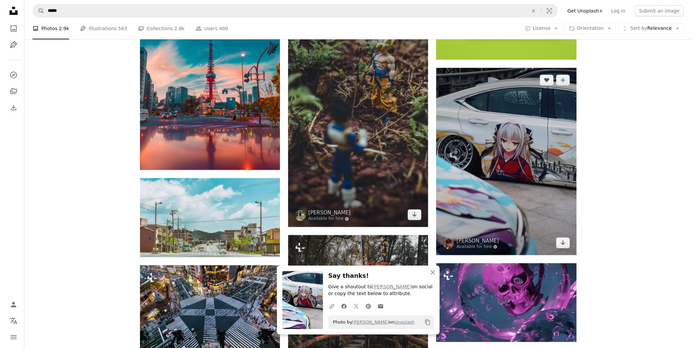
scroll to position [3385, 0]
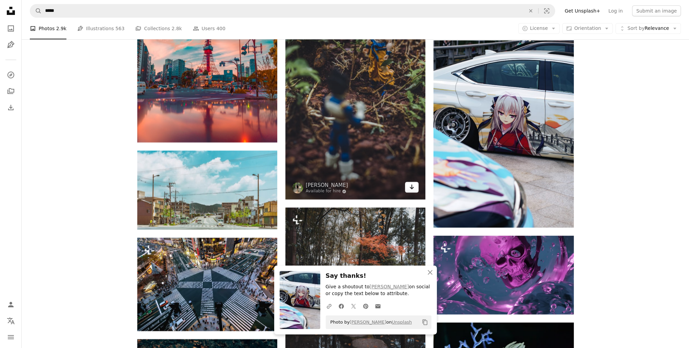
drag, startPoint x: 419, startPoint y: 187, endPoint x: 410, endPoint y: 185, distance: 9.2
click at [419, 187] on img at bounding box center [355, 94] width 140 height 210
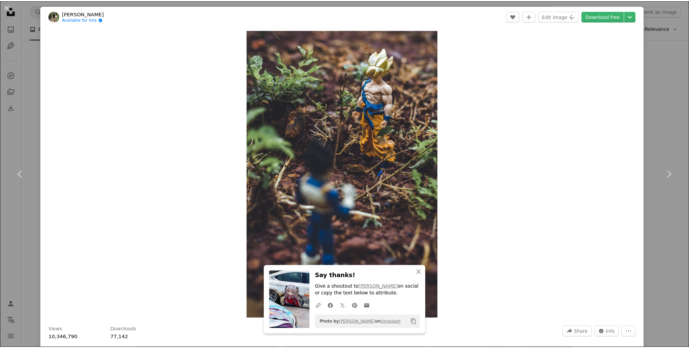
scroll to position [102, 0]
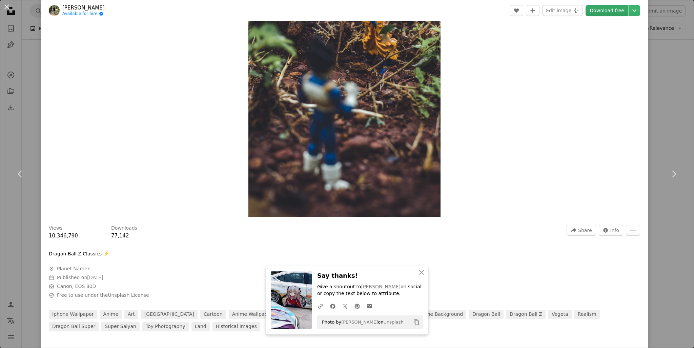
click at [603, 8] on link "Download free" at bounding box center [607, 10] width 43 height 11
click at [658, 58] on div "An X shape Chevron left Chevron right An X shape Close Say thanks! Give a shout…" at bounding box center [347, 174] width 694 height 348
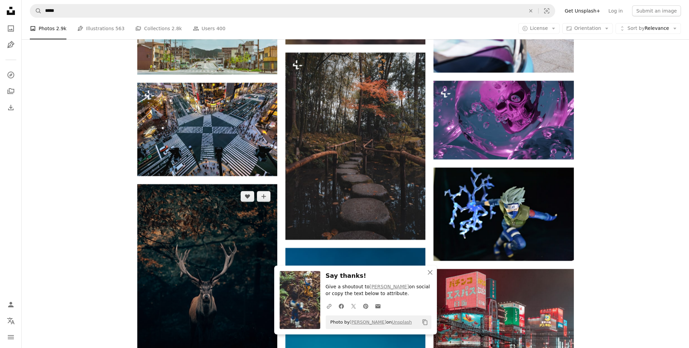
scroll to position [3656, 0]
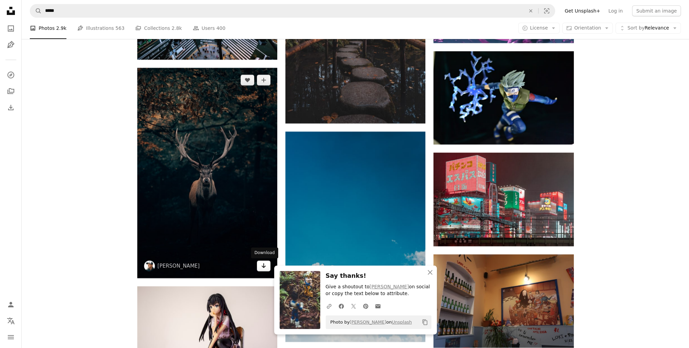
click at [262, 265] on icon "Arrow pointing down" at bounding box center [263, 265] width 5 height 8
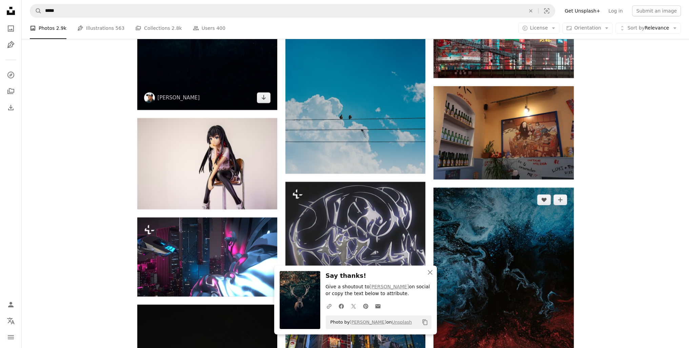
scroll to position [3826, 0]
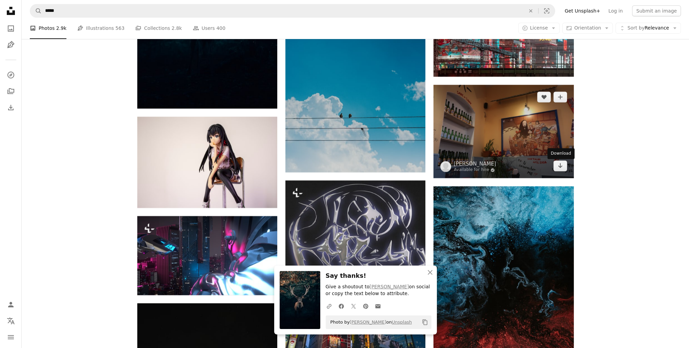
drag, startPoint x: 556, startPoint y: 165, endPoint x: 552, endPoint y: 164, distance: 4.0
click at [556, 165] on link "Arrow pointing down" at bounding box center [561, 165] width 14 height 11
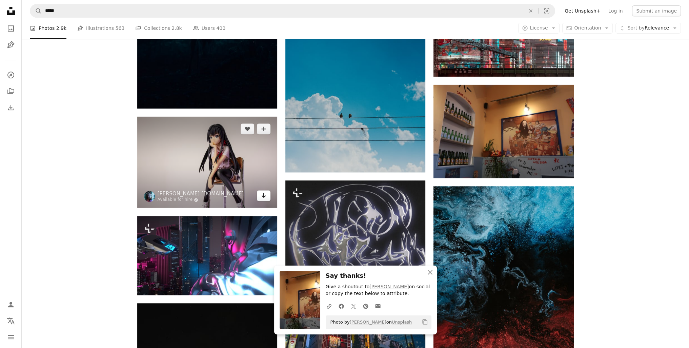
click at [259, 195] on link "Arrow pointing down" at bounding box center [264, 195] width 14 height 11
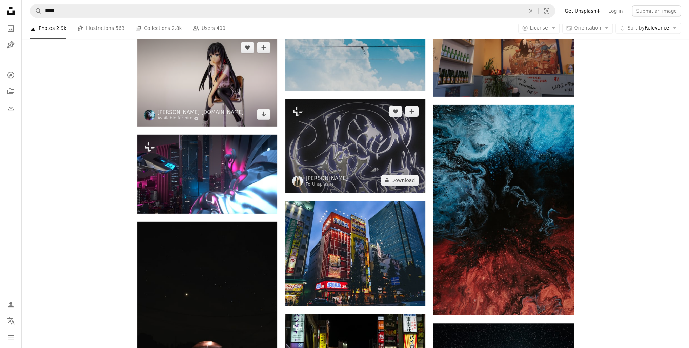
scroll to position [3961, 0]
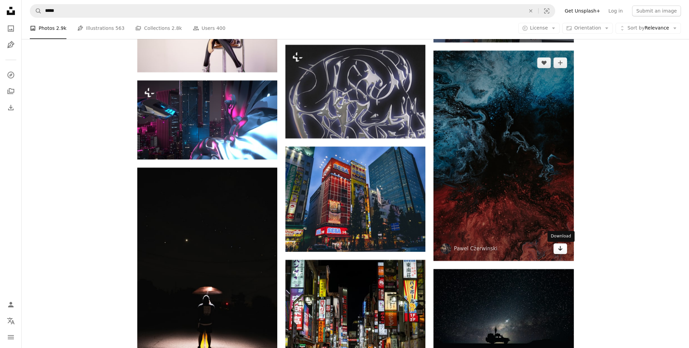
click at [556, 251] on link "Arrow pointing down" at bounding box center [561, 248] width 14 height 11
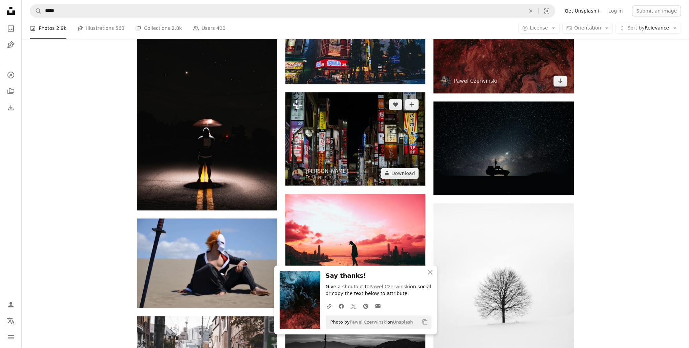
scroll to position [4131, 0]
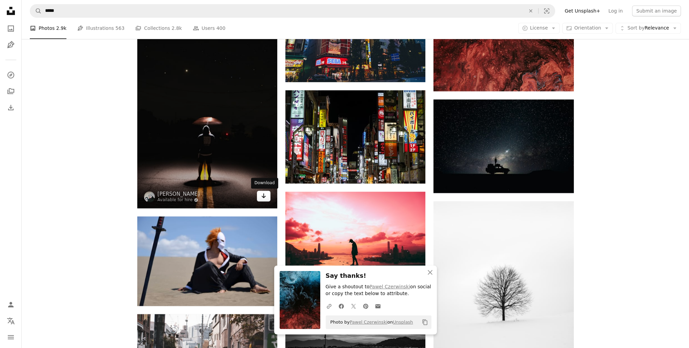
click at [261, 195] on icon "Arrow pointing down" at bounding box center [263, 196] width 5 height 8
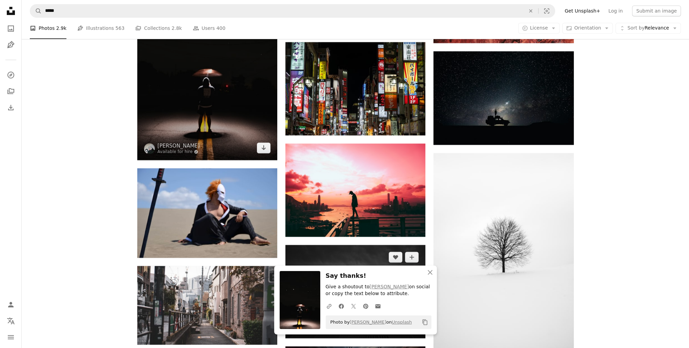
scroll to position [4233, 0]
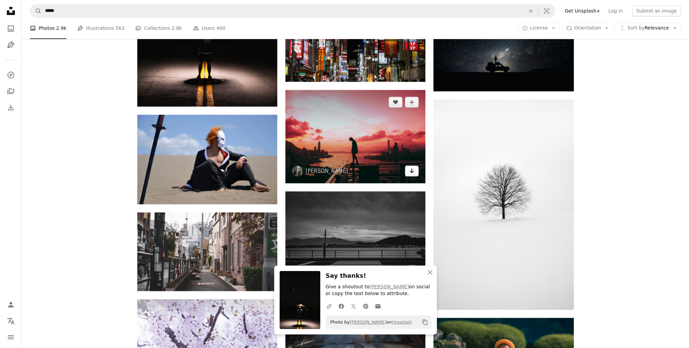
click at [412, 172] on icon "Download" at bounding box center [412, 170] width 4 height 5
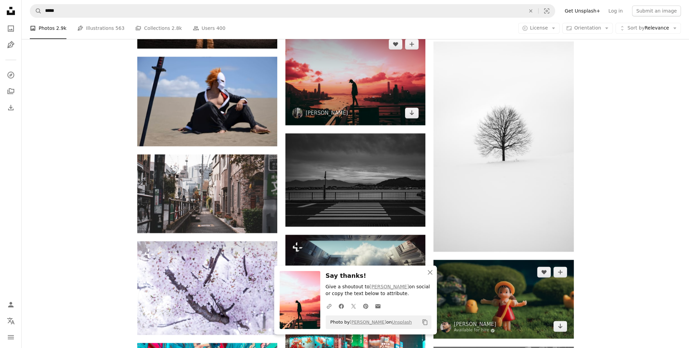
scroll to position [4300, 0]
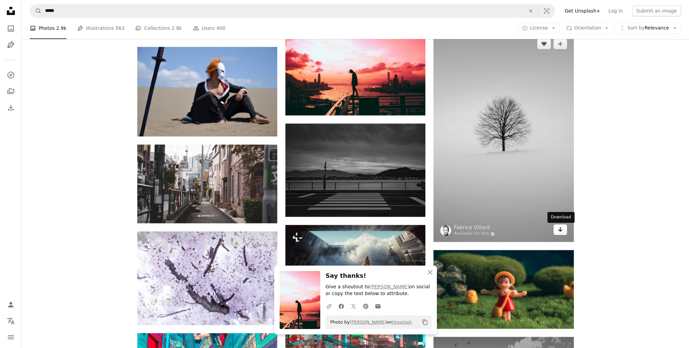
click at [557, 235] on link "Arrow pointing down" at bounding box center [561, 229] width 14 height 11
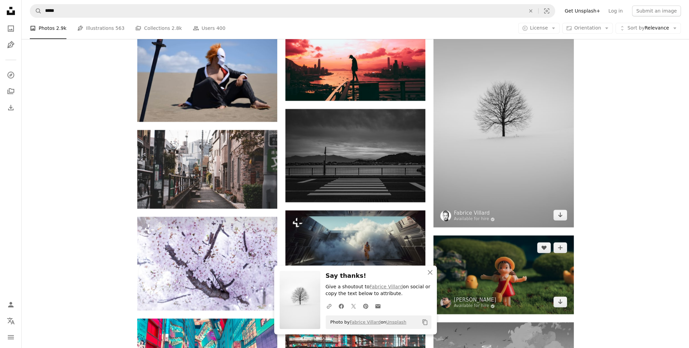
scroll to position [4368, 0]
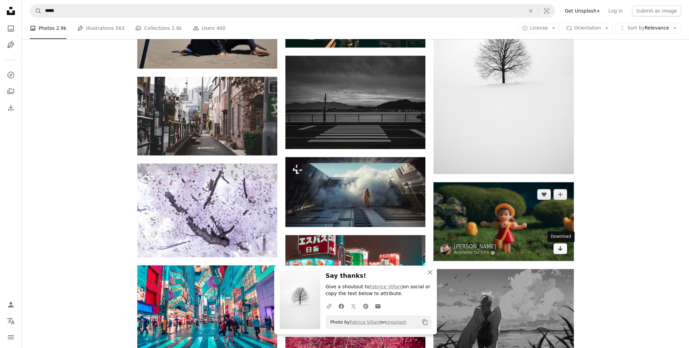
click at [561, 251] on icon "Arrow pointing down" at bounding box center [560, 248] width 5 height 8
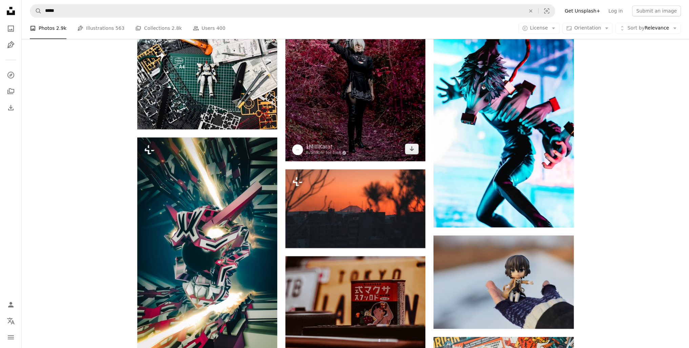
scroll to position [4707, 0]
click at [414, 150] on icon "Arrow pointing down" at bounding box center [411, 148] width 5 height 8
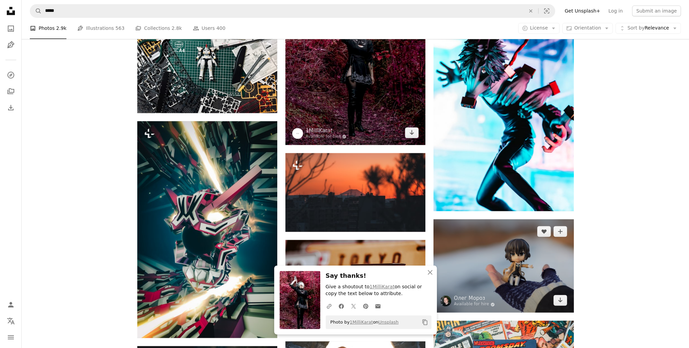
scroll to position [4775, 0]
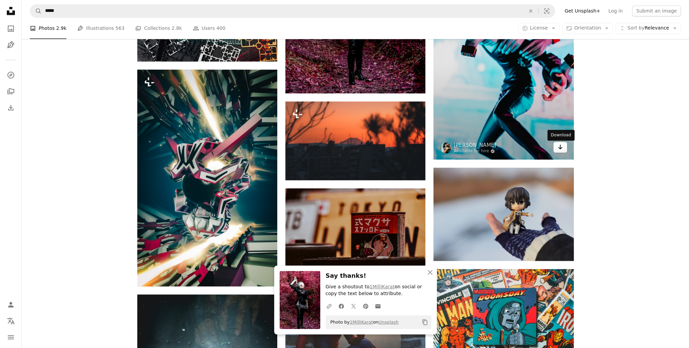
click at [558, 150] on icon "Arrow pointing down" at bounding box center [560, 147] width 5 height 8
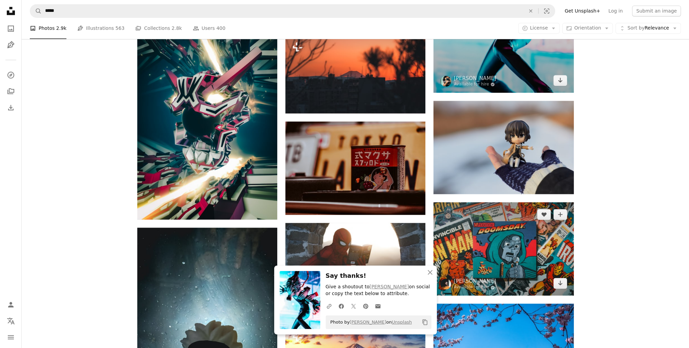
scroll to position [4843, 0]
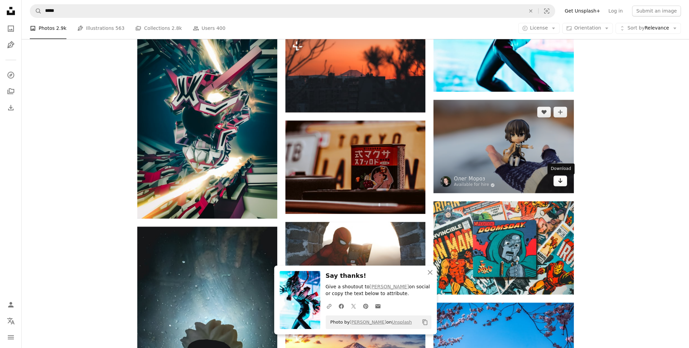
click at [565, 184] on link "Arrow pointing down" at bounding box center [561, 180] width 14 height 11
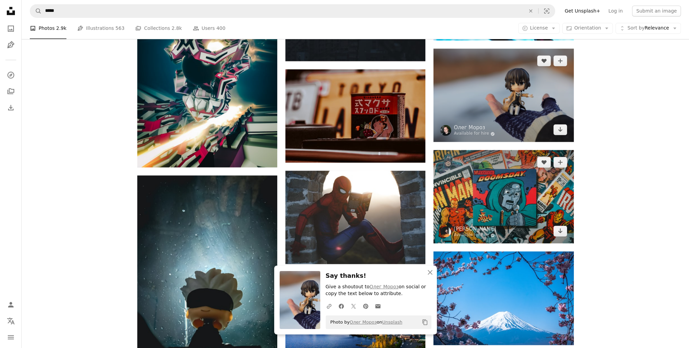
scroll to position [4911, 0]
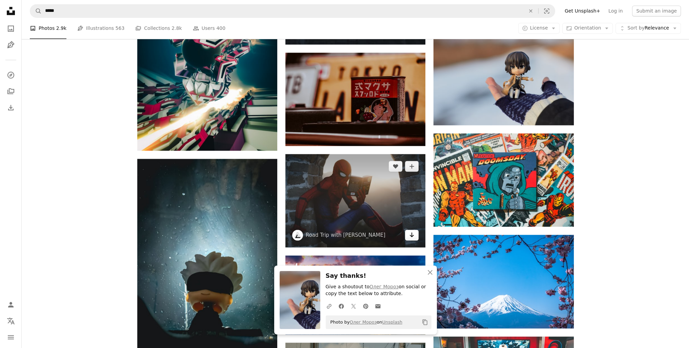
click at [413, 238] on icon "Arrow pointing down" at bounding box center [411, 235] width 5 height 8
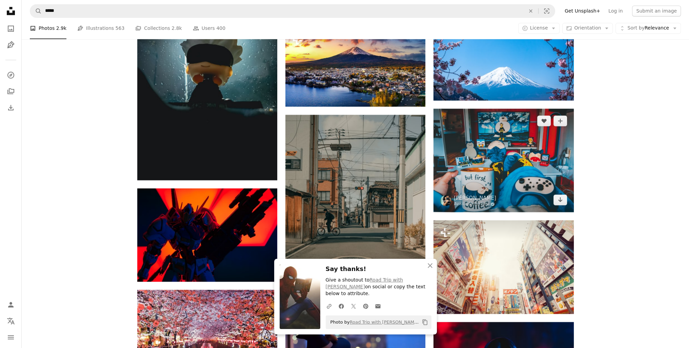
scroll to position [5182, 0]
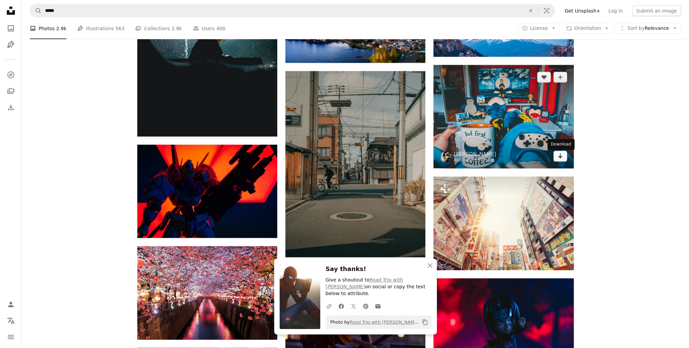
click at [559, 160] on icon "Arrow pointing down" at bounding box center [560, 156] width 5 height 8
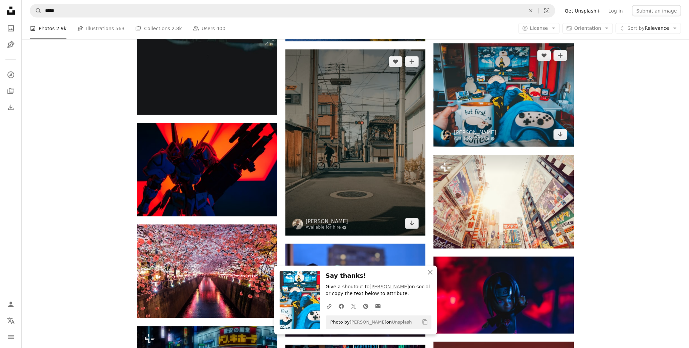
scroll to position [5216, 0]
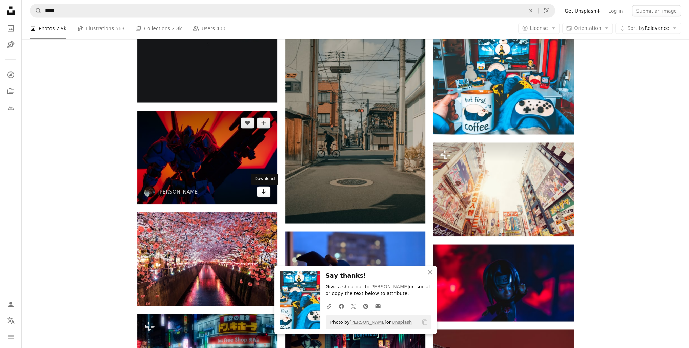
click at [266, 192] on icon "Arrow pointing down" at bounding box center [263, 191] width 5 height 8
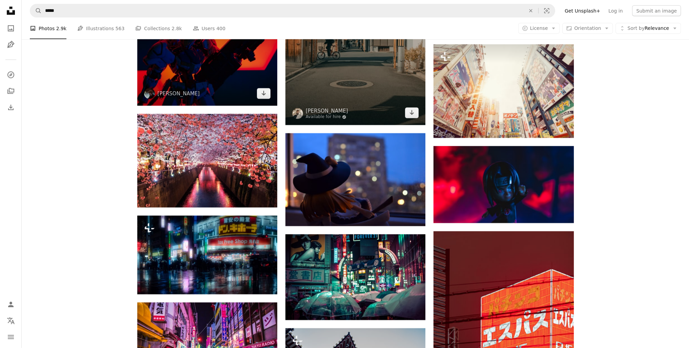
scroll to position [5318, 0]
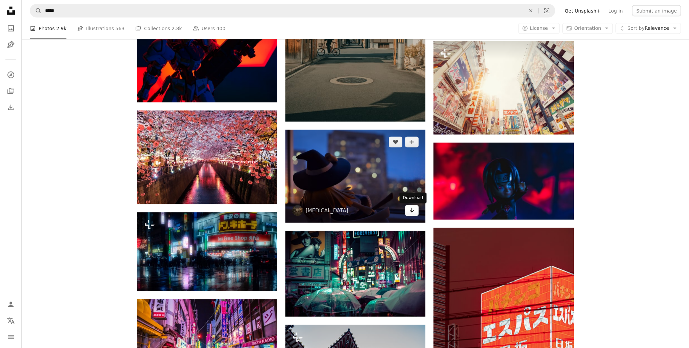
click at [412, 213] on icon "Download" at bounding box center [412, 210] width 4 height 5
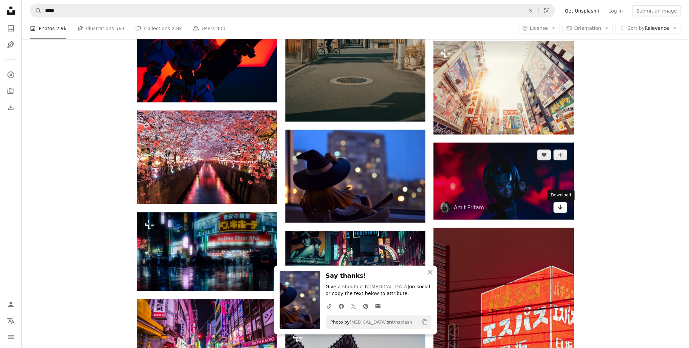
click at [564, 205] on link "Arrow pointing down" at bounding box center [561, 207] width 14 height 11
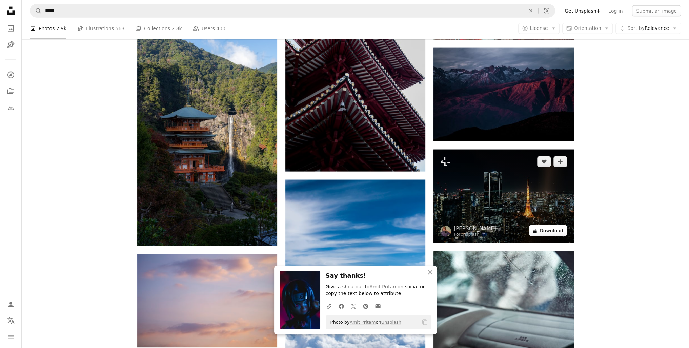
scroll to position [5691, 0]
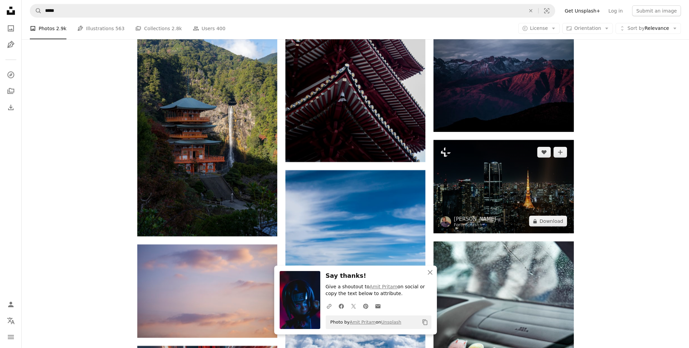
drag, startPoint x: 563, startPoint y: 225, endPoint x: 623, endPoint y: 158, distance: 90.3
